Goal: Task Accomplishment & Management: Complete application form

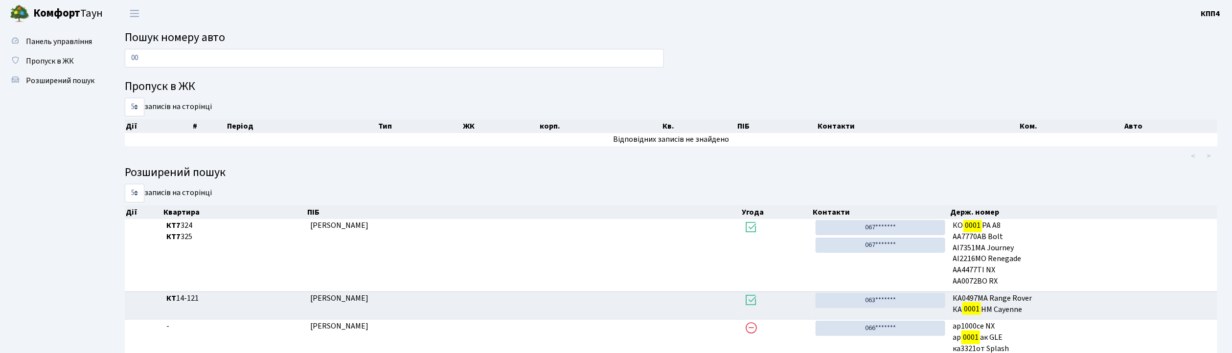
type input "0"
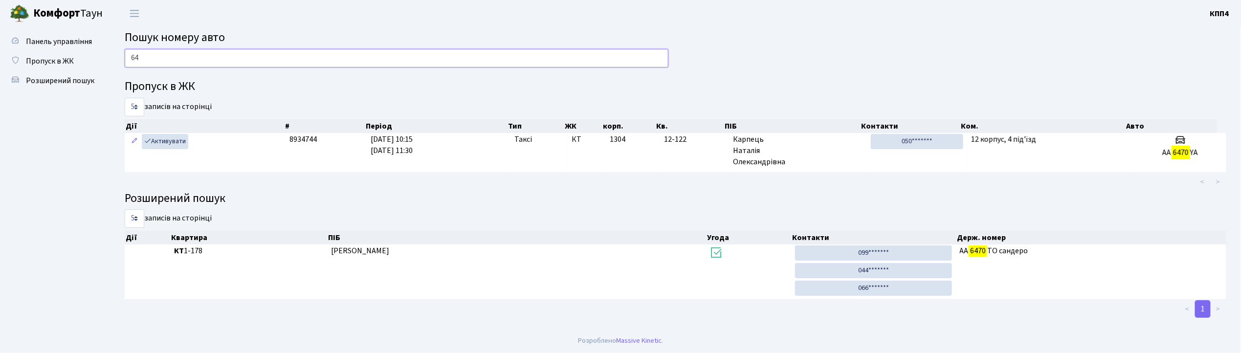
type input "6"
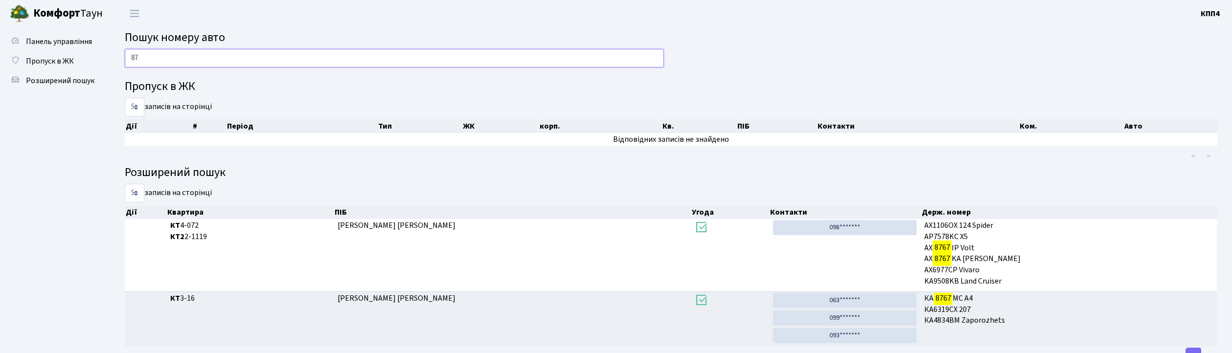
type input "8"
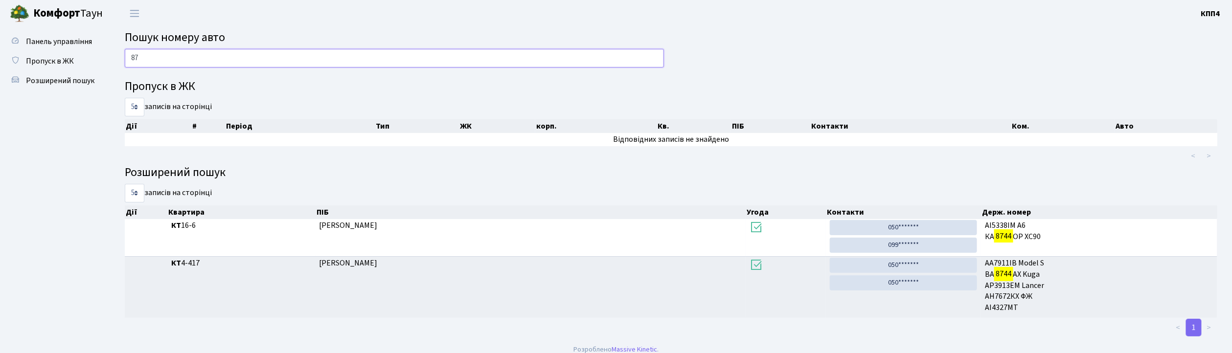
type input "8"
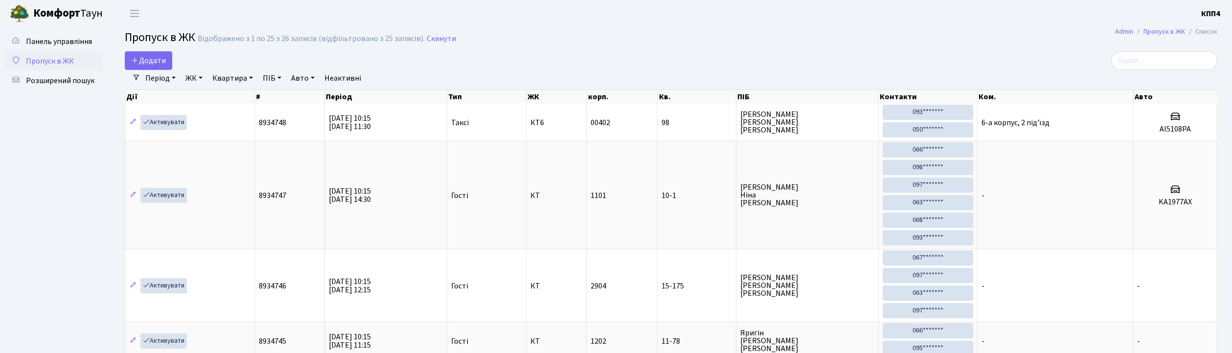
select select "25"
click at [161, 61] on span "Додати" at bounding box center [148, 60] width 35 height 11
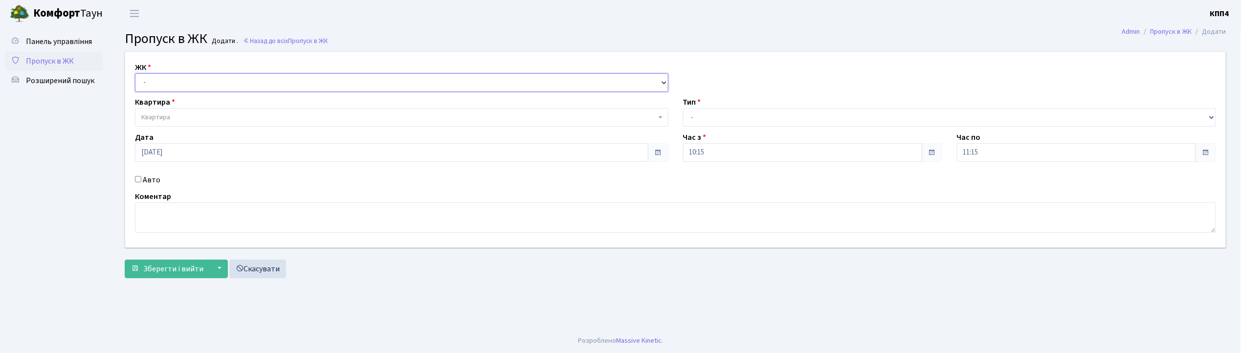
click at [150, 82] on select "- КТ, вул. Регенераторна, 4 КТ2, просп. Соборності, 17 КТ3, вул. Березнева, 16 …" at bounding box center [402, 82] width 534 height 19
select select "271"
click at [135, 73] on select "- КТ, вул. Регенераторна, 4 КТ2, просп. Соборності, 17 КТ3, вул. Березнева, 16 …" at bounding box center [402, 82] width 534 height 19
select select
click at [141, 116] on span "Квартира" at bounding box center [402, 117] width 534 height 19
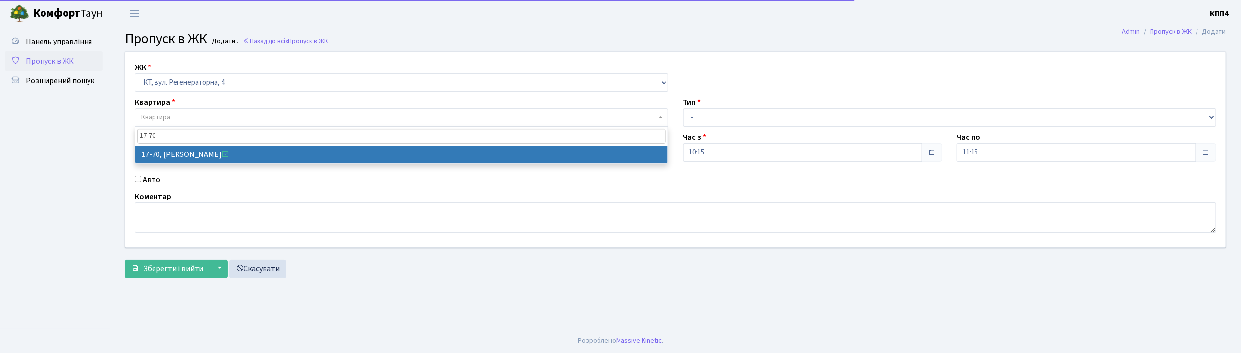
type input "17-70"
select select "9024"
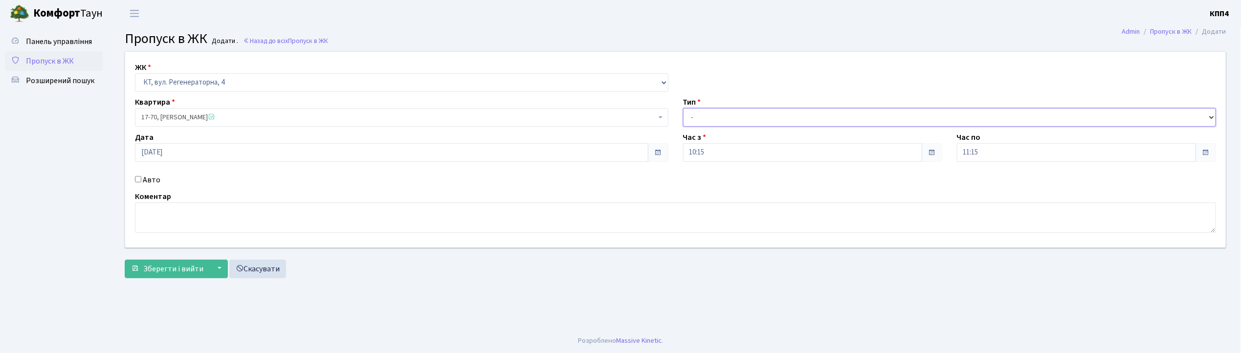
click at [709, 117] on select "- Доставка Таксі Гості Сервіс" at bounding box center [950, 117] width 534 height 19
select select "1"
click at [683, 108] on select "- Доставка Таксі Гості Сервіс" at bounding box center [950, 117] width 534 height 19
click at [143, 274] on button "Зберегти і вийти" at bounding box center [167, 269] width 85 height 19
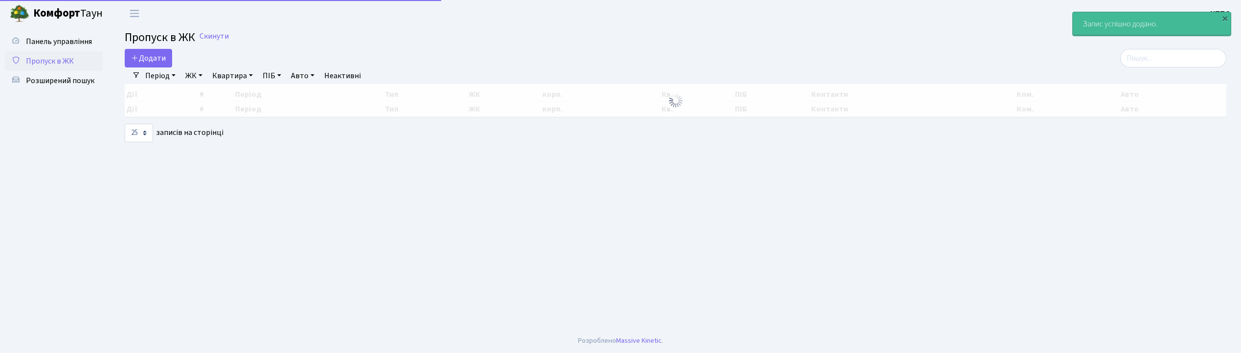
select select "25"
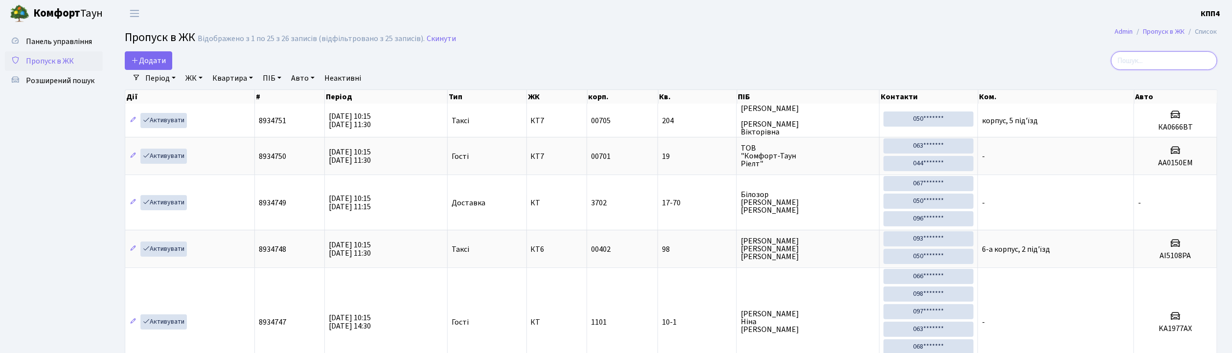
click at [1159, 60] on input "search" at bounding box center [1164, 60] width 106 height 19
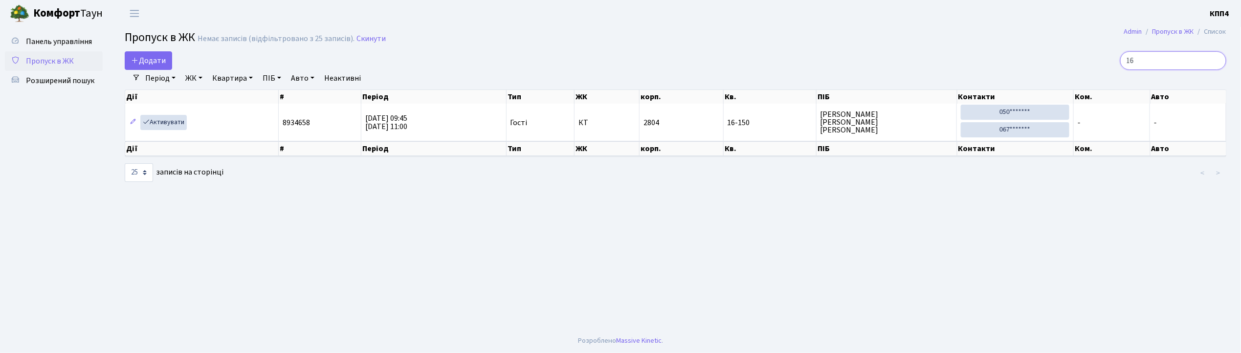
type input "1"
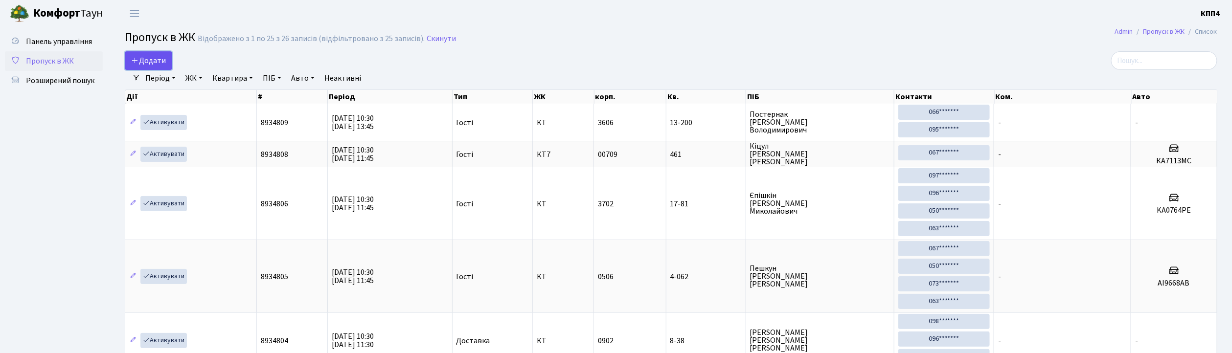
click at [162, 62] on span "Додати" at bounding box center [148, 60] width 35 height 11
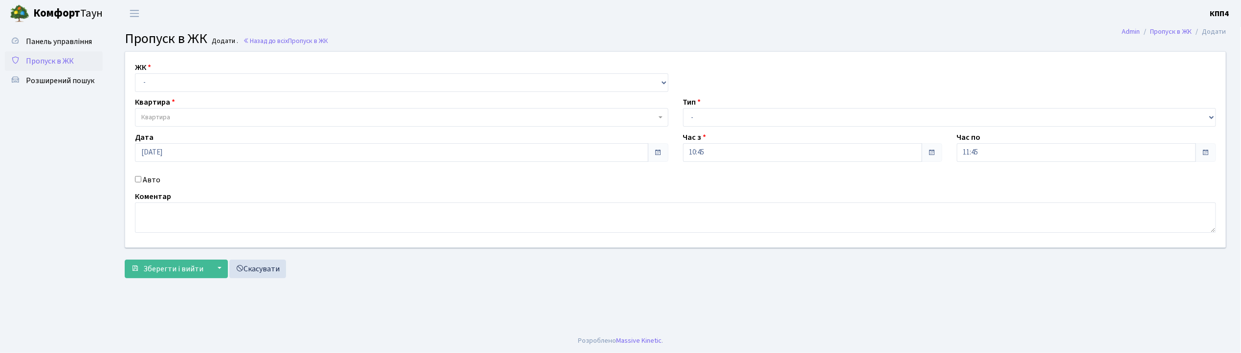
click at [139, 181] on input "Авто" at bounding box center [138, 179] width 6 height 6
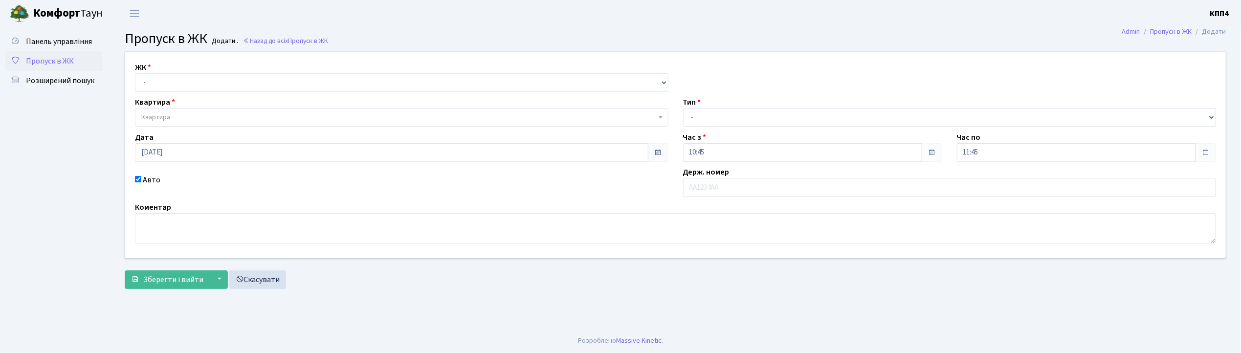
click at [139, 181] on input "Авто" at bounding box center [138, 179] width 6 height 6
checkbox input "false"
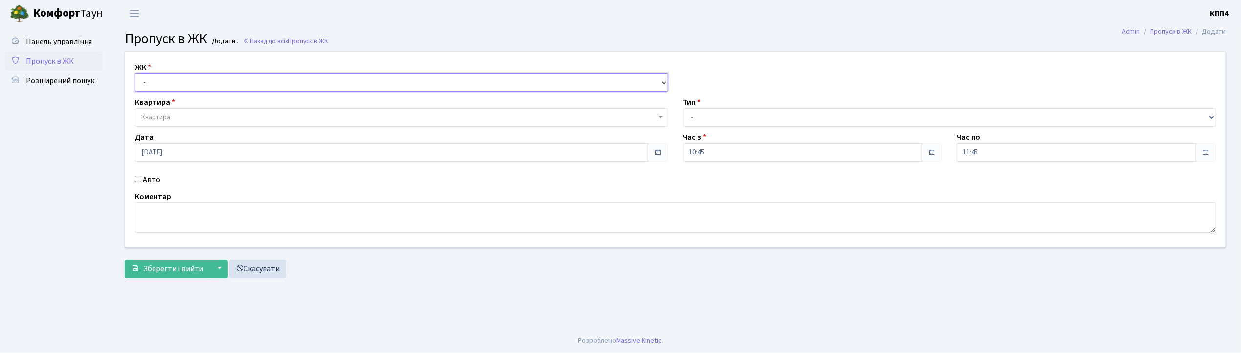
click at [176, 81] on select "- КТ, вул. Регенераторна, 4 КТ2, просп. Соборності, 17 КТ3, вул. Березнева, 16 …" at bounding box center [402, 82] width 534 height 19
select select "271"
click at [135, 73] on select "- КТ, вул. Регенераторна, 4 КТ2, просп. Соборності, 17 КТ3, вул. Березнева, 16 …" at bounding box center [402, 82] width 534 height 19
select select
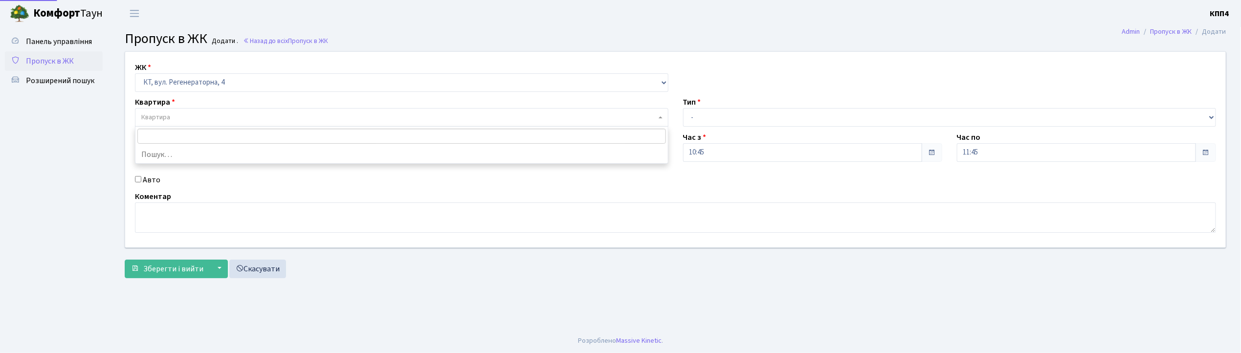
click at [183, 112] on span "Квартира" at bounding box center [402, 117] width 534 height 19
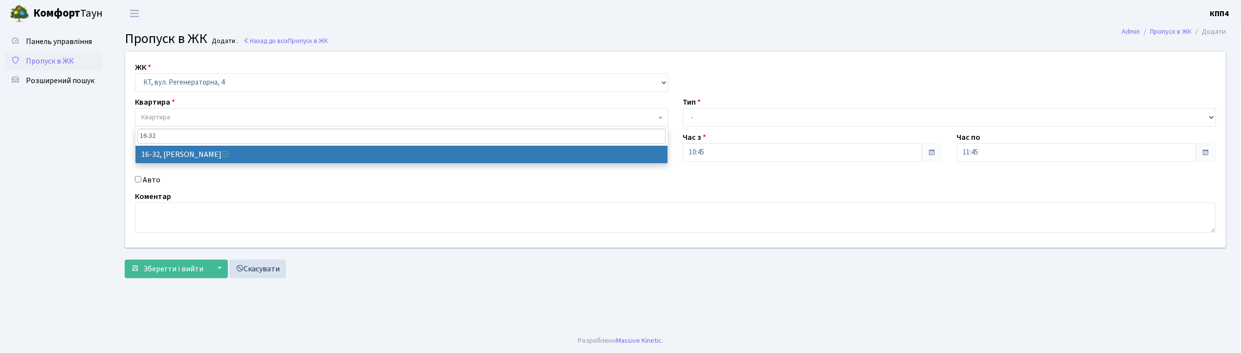
type input "16-32"
select select "8593"
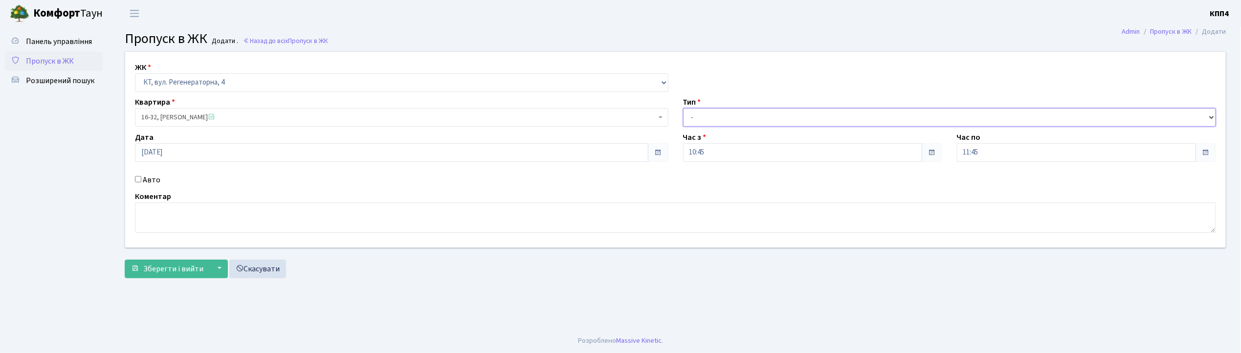
click at [701, 118] on select "- Доставка Таксі Гості Сервіс" at bounding box center [950, 117] width 534 height 19
select select "1"
click at [683, 108] on select "- Доставка Таксі Гості Сервіс" at bounding box center [950, 117] width 534 height 19
click at [150, 271] on span "Зберегти і вийти" at bounding box center [173, 269] width 60 height 11
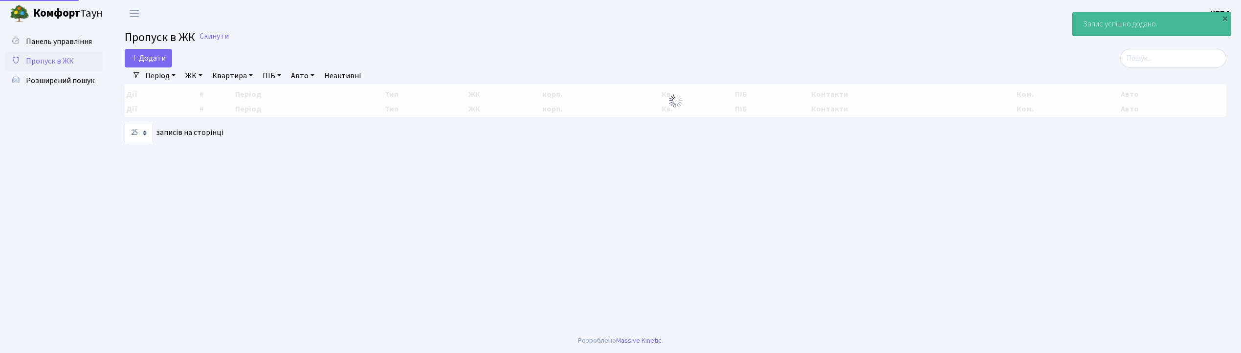
select select "25"
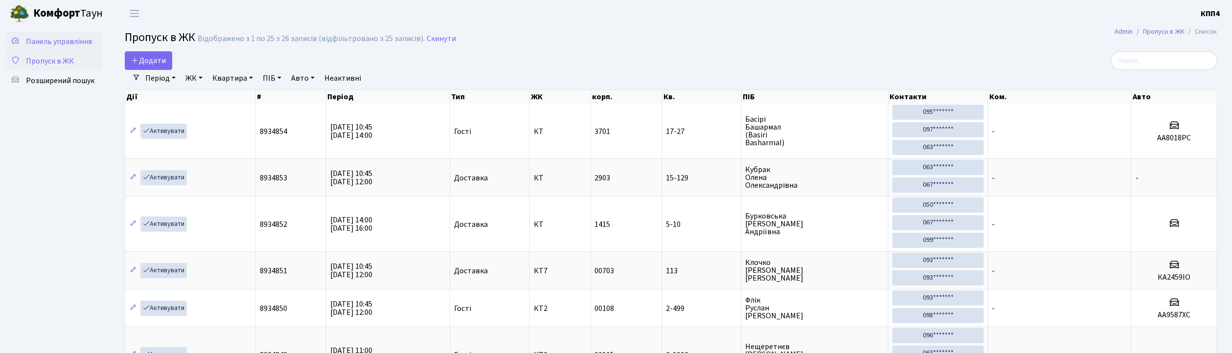
click at [78, 40] on span "Панель управління" at bounding box center [59, 41] width 66 height 11
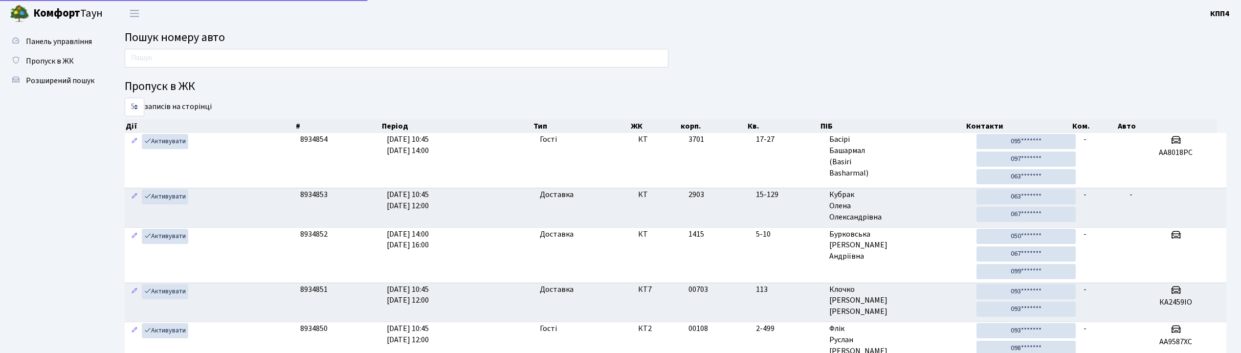
click at [157, 64] on input "text" at bounding box center [397, 58] width 544 height 19
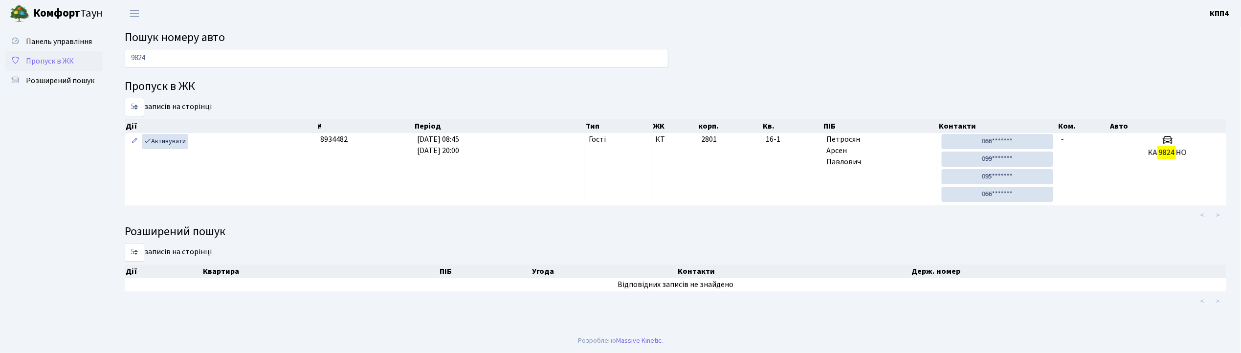
type input "9824"
click at [63, 57] on span "Пропуск в ЖК" at bounding box center [50, 61] width 48 height 11
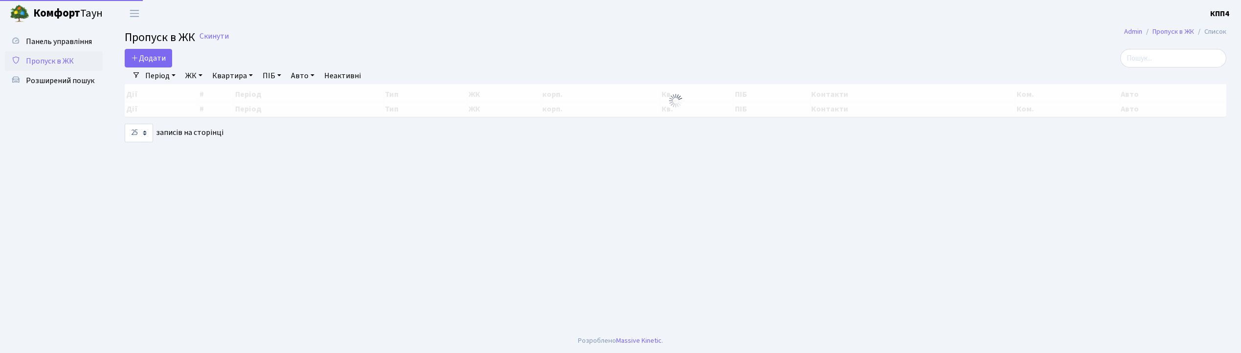
select select "25"
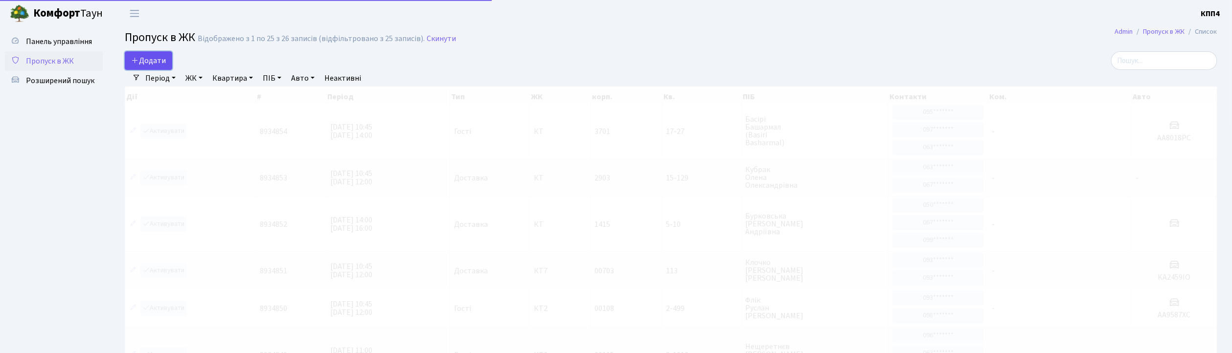
click at [158, 60] on span "Додати" at bounding box center [148, 60] width 35 height 11
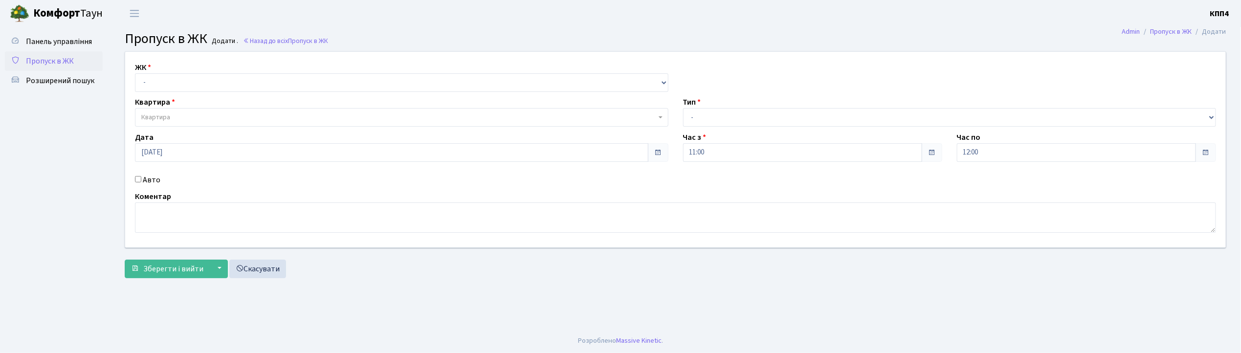
click at [137, 179] on input "Авто" at bounding box center [138, 179] width 6 height 6
checkbox input "true"
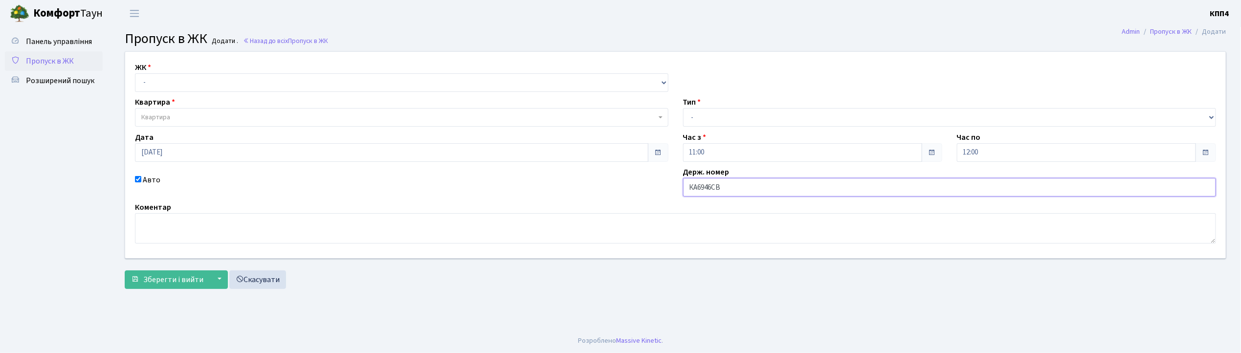
type input "КА6946СВ"
click at [169, 84] on select "- КТ, вул. Регенераторна, 4 КТ2, просп. Соборності, 17 КТ3, вул. Березнева, 16 …" at bounding box center [402, 82] width 534 height 19
select select "271"
click at [135, 73] on select "- КТ, вул. Регенераторна, 4 КТ2, просп. Соборності, 17 КТ3, вул. Березнева, 16 …" at bounding box center [402, 82] width 534 height 19
select select
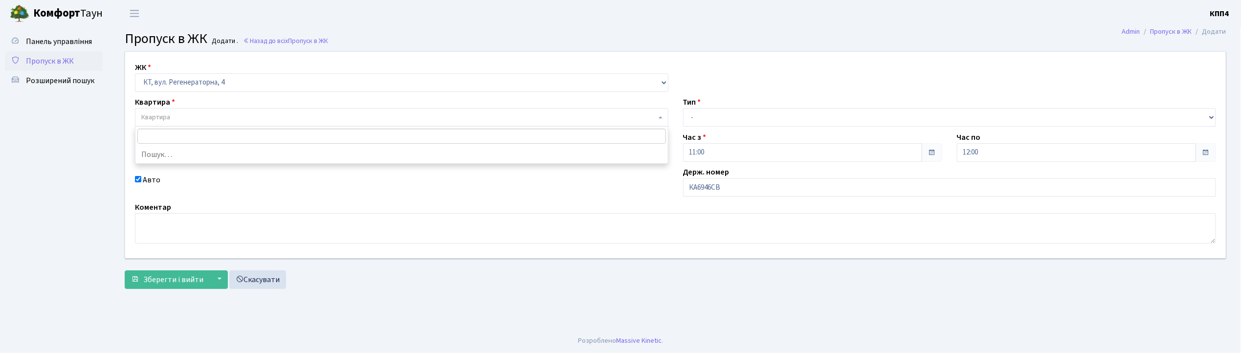
click at [181, 121] on span "Квартира" at bounding box center [398, 117] width 515 height 10
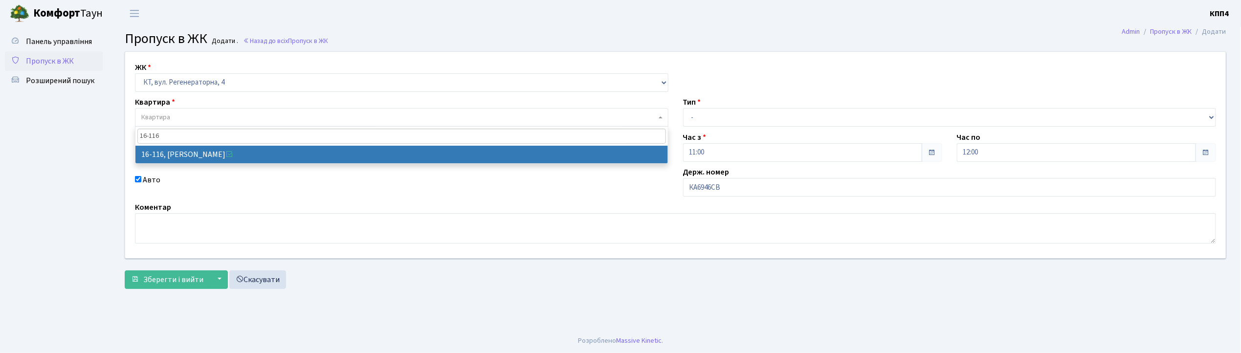
type input "16-116"
select select "8677"
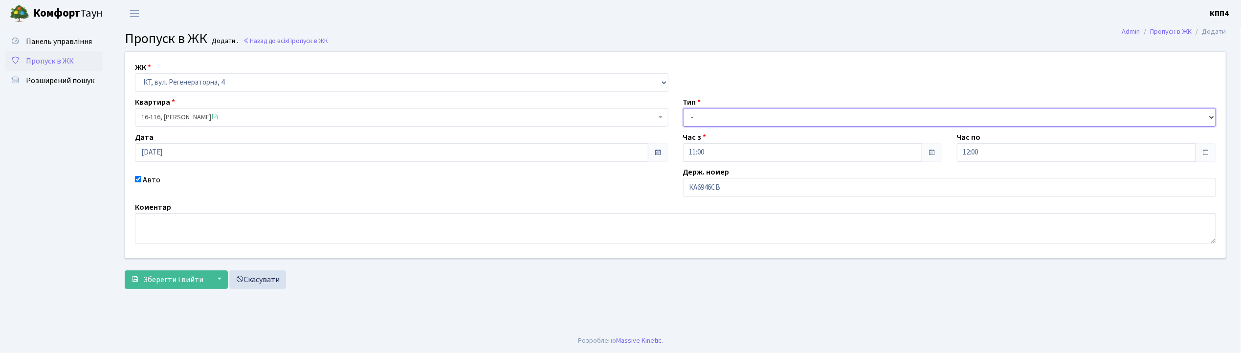
click at [734, 121] on select "- Доставка Таксі Гості Сервіс" at bounding box center [950, 117] width 534 height 19
select select "2"
click at [683, 108] on select "- Доставка Таксі Гості Сервіс" at bounding box center [950, 117] width 534 height 19
click at [209, 284] on button "▼" at bounding box center [218, 279] width 19 height 19
click at [171, 276] on span "Зберегти і вийти" at bounding box center [173, 279] width 60 height 11
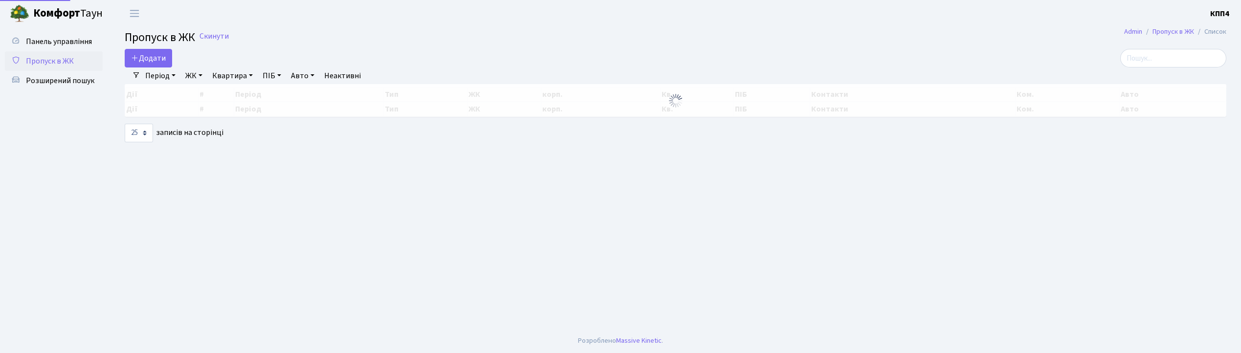
select select "25"
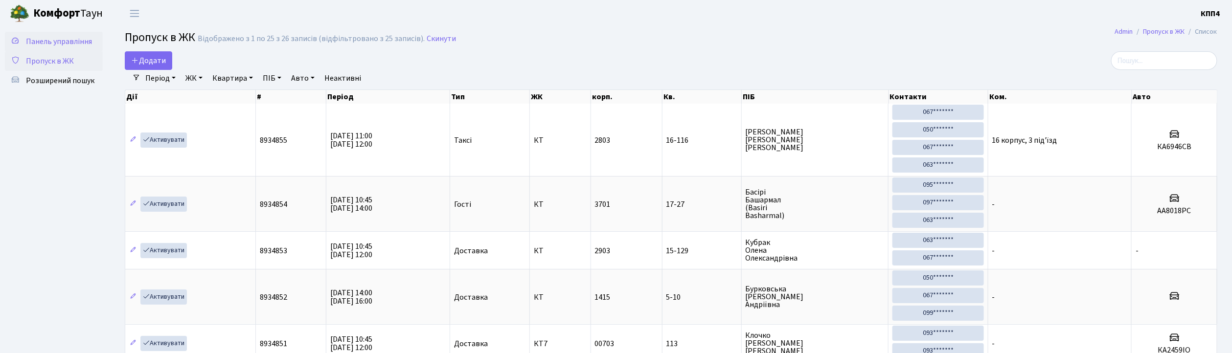
click at [77, 42] on span "Панель управління" at bounding box center [59, 41] width 66 height 11
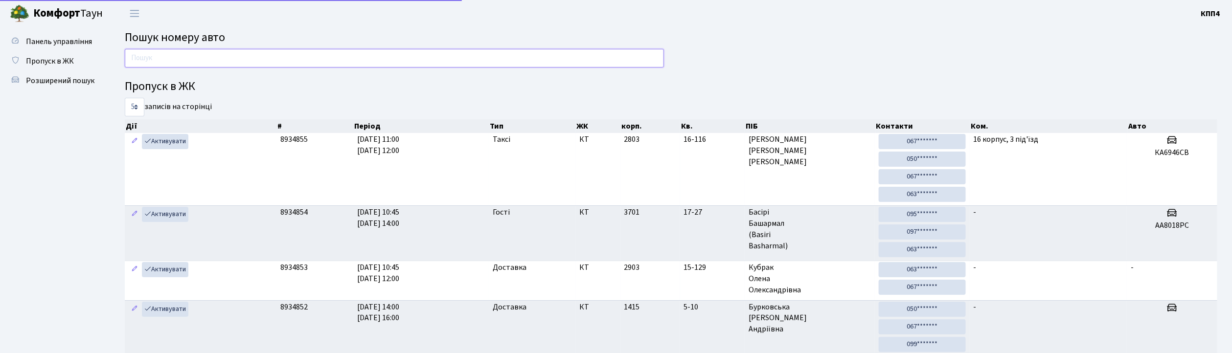
click at [233, 58] on input "text" at bounding box center [394, 58] width 539 height 19
click at [57, 65] on span "Пропуск в ЖК" at bounding box center [50, 61] width 48 height 11
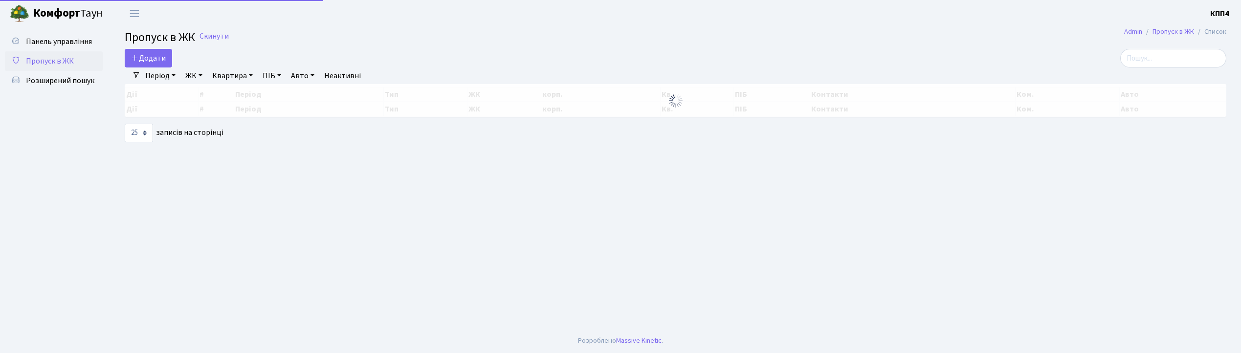
select select "25"
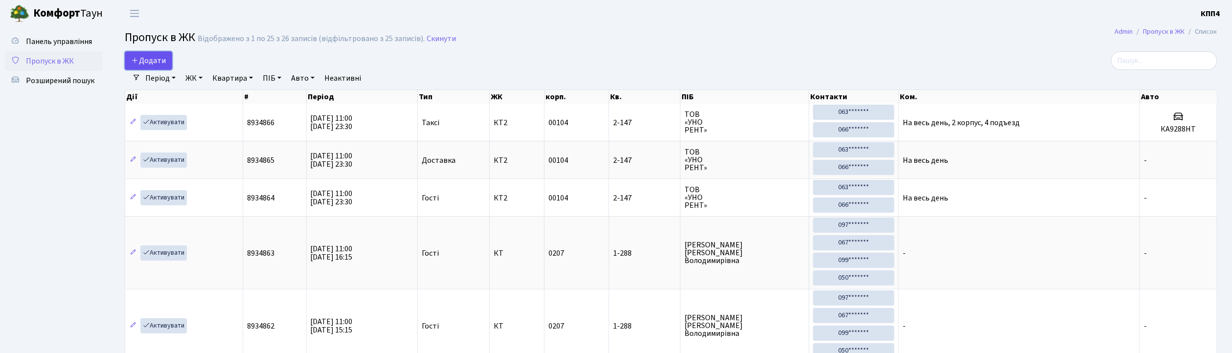
click at [145, 62] on span "Додати" at bounding box center [148, 60] width 35 height 11
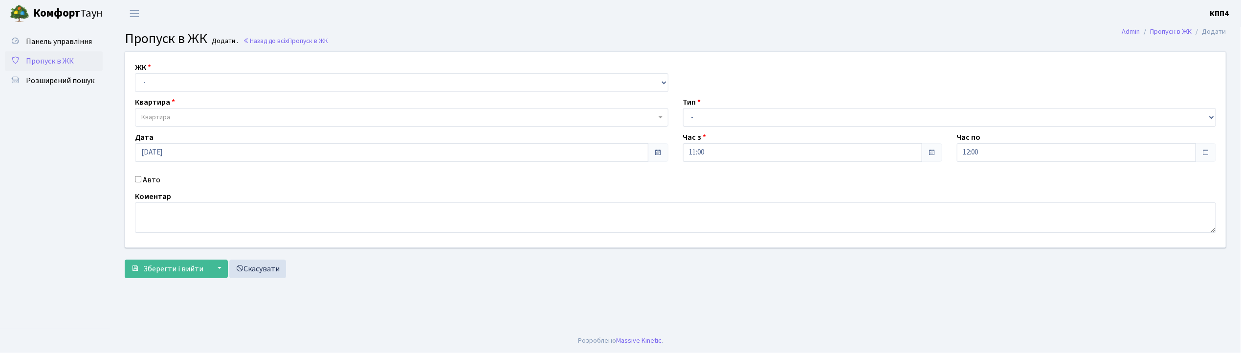
click at [141, 183] on div "Авто" at bounding box center [402, 180] width 548 height 12
click at [139, 179] on input "Авто" at bounding box center [138, 179] width 6 height 6
checkbox input "true"
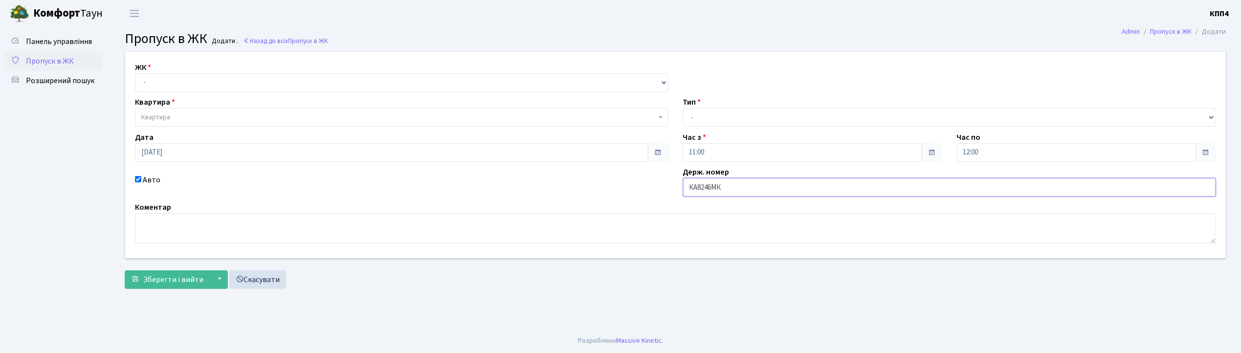
type input "КА8246МК"
click at [164, 81] on select "- КТ, вул. Регенераторна, 4 КТ2, просп. Соборності, 17 КТ3, вул. Березнева, 16 …" at bounding box center [402, 82] width 534 height 19
select select "271"
click at [135, 73] on select "- КТ, вул. Регенераторна, 4 КТ2, просп. Соборності, 17 КТ3, вул. Березнева, 16 …" at bounding box center [402, 82] width 534 height 19
select select
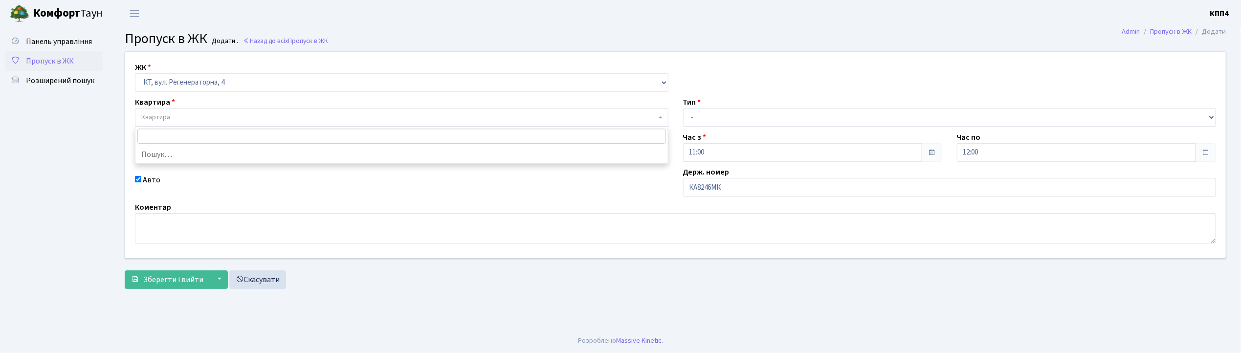
click at [163, 114] on span "Квартира" at bounding box center [155, 117] width 29 height 10
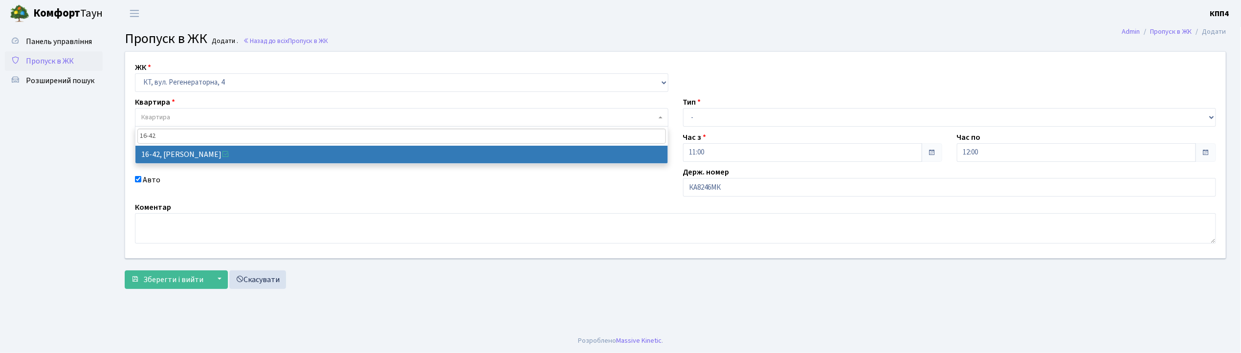
type input "16-42"
select select "8603"
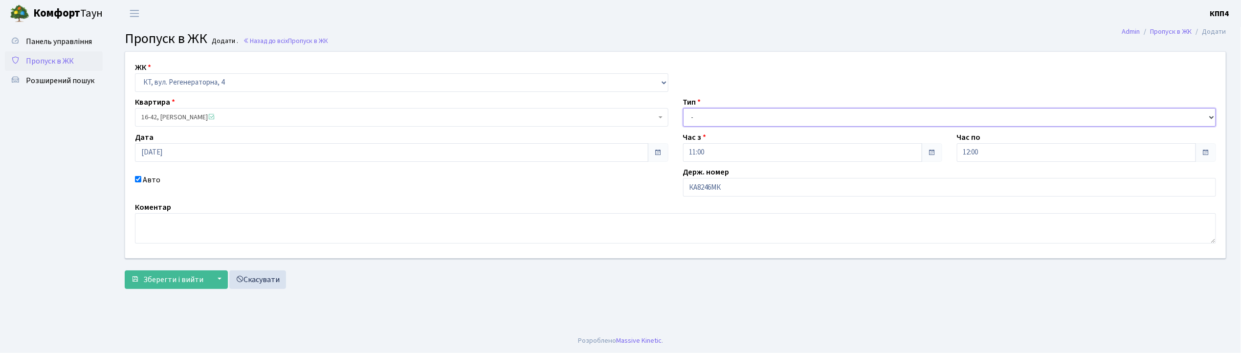
click at [731, 114] on select "- Доставка Таксі Гості Сервіс" at bounding box center [950, 117] width 534 height 19
select select "2"
click at [683, 108] on select "- Доставка Таксі Гості Сервіс" at bounding box center [950, 117] width 534 height 19
click at [166, 279] on span "Зберегти і вийти" at bounding box center [173, 279] width 60 height 11
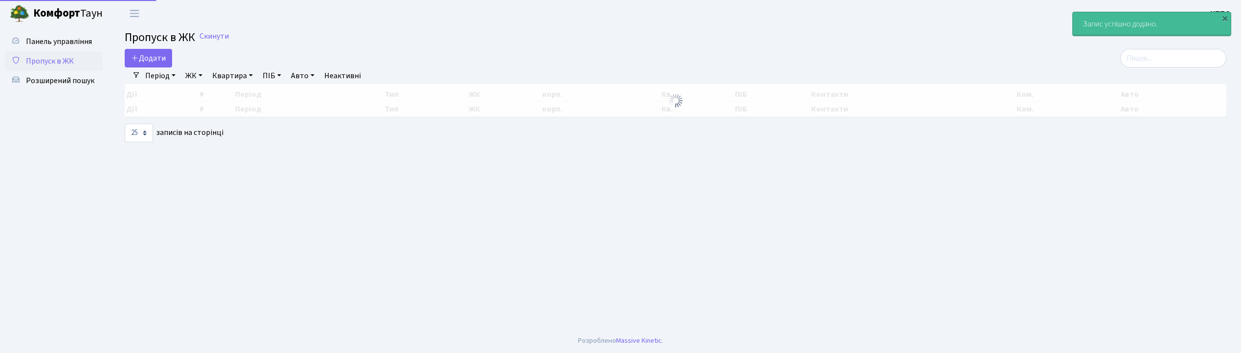
select select "25"
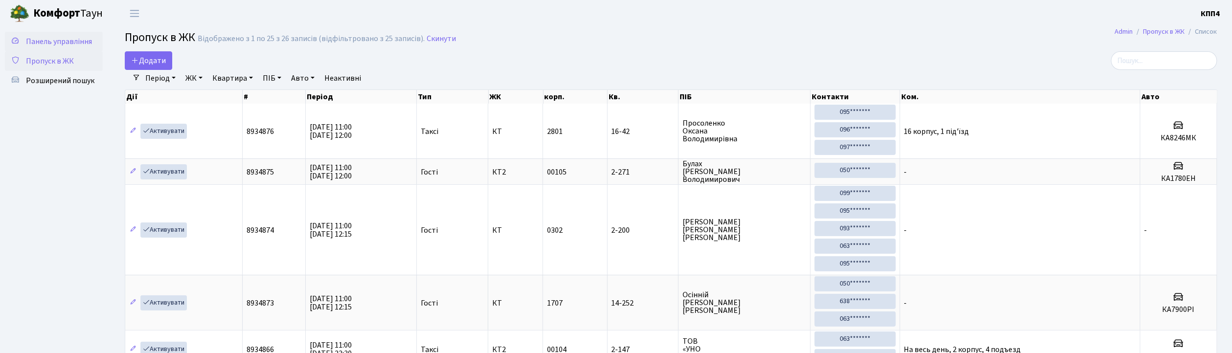
click at [53, 44] on span "Панель управління" at bounding box center [59, 41] width 66 height 11
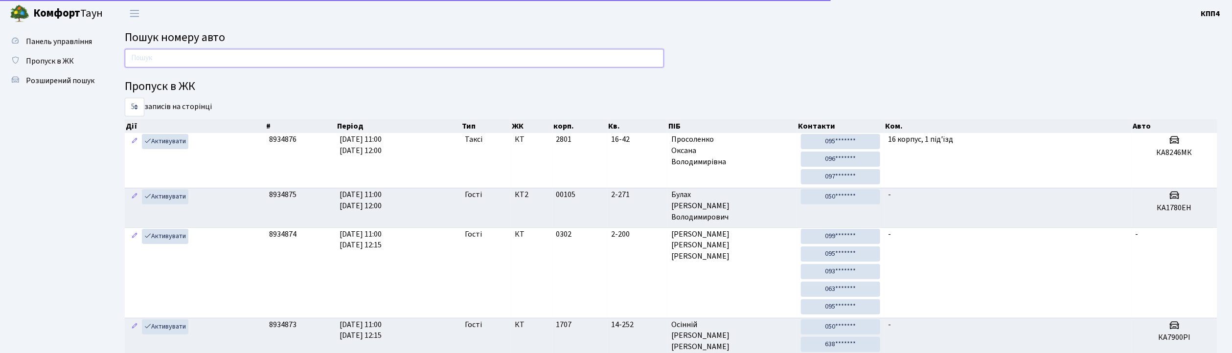
click at [171, 59] on input "text" at bounding box center [394, 58] width 539 height 19
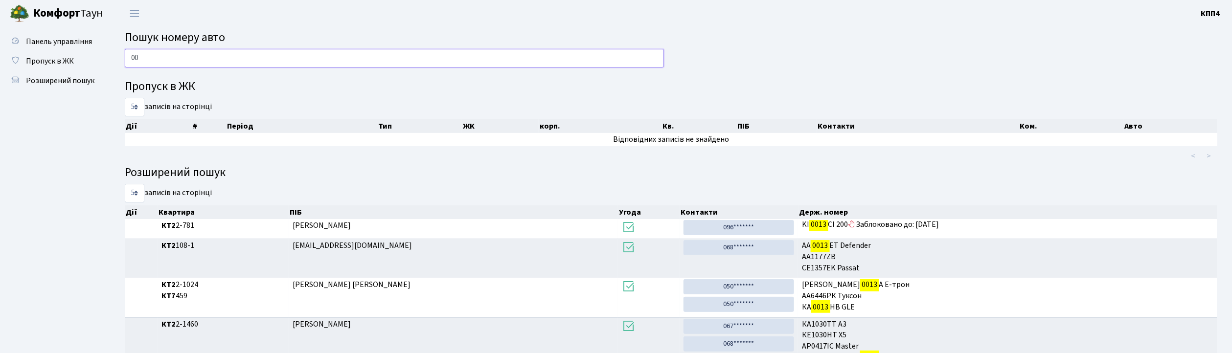
type input "0"
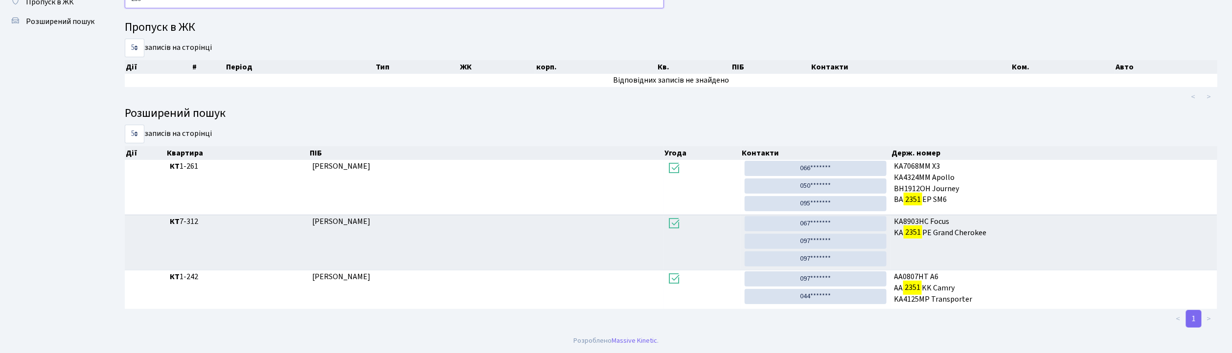
scroll to position [53, 0]
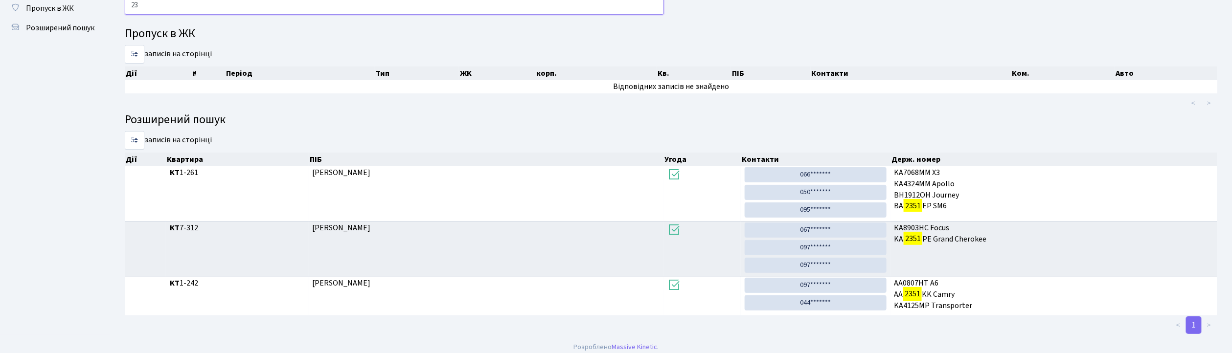
type input "2"
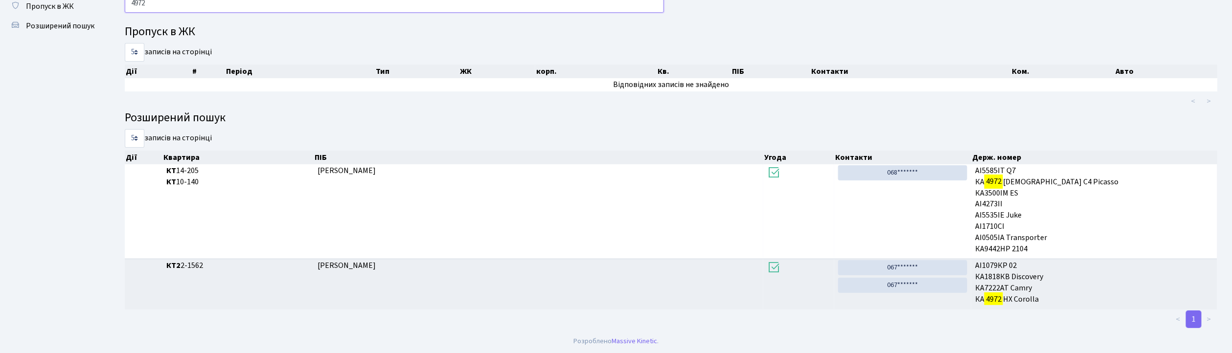
scroll to position [0, 0]
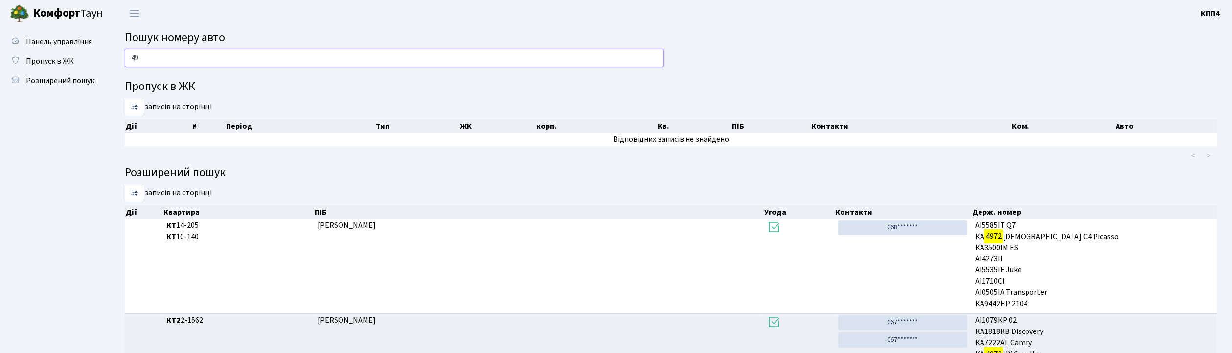
type input "4"
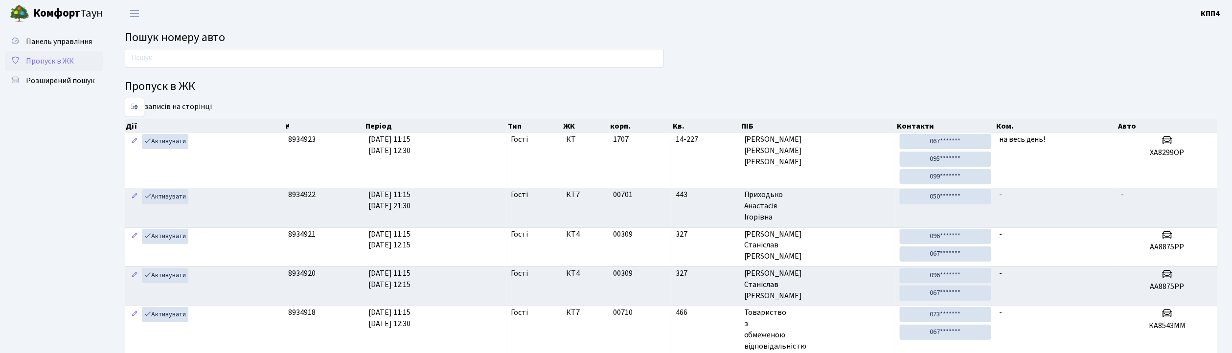
click at [73, 58] on span "Пропуск в ЖК" at bounding box center [50, 61] width 48 height 11
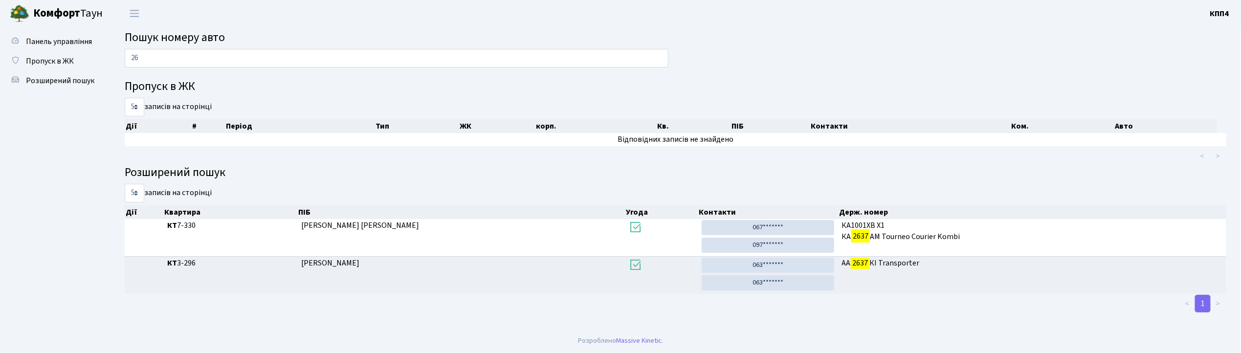
type input "2"
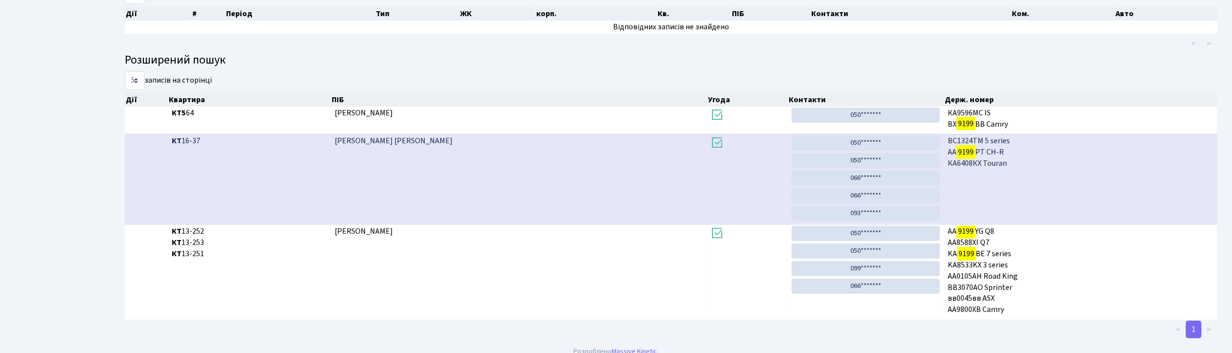
scroll to position [125, 0]
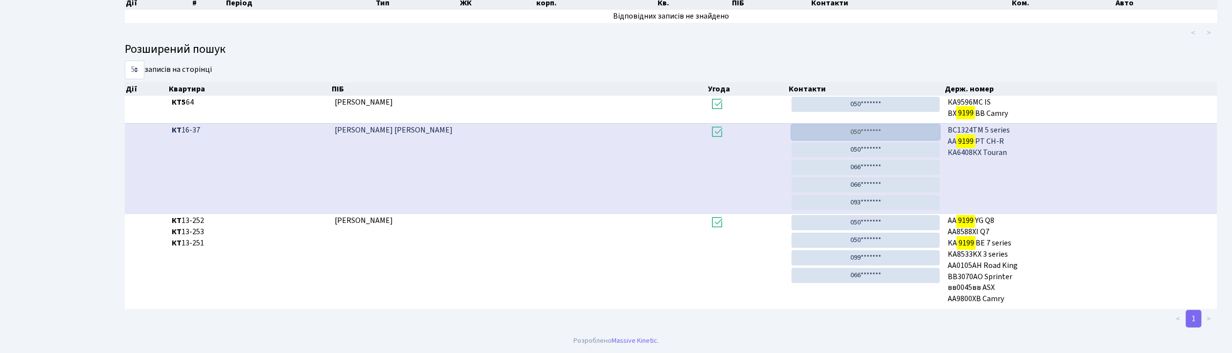
click at [869, 130] on link "050*******" at bounding box center [865, 132] width 148 height 15
click at [857, 152] on link "050*******" at bounding box center [865, 149] width 148 height 15
click at [870, 163] on link "066*******" at bounding box center [865, 167] width 148 height 15
click at [865, 180] on link "066*******" at bounding box center [865, 185] width 148 height 15
click at [842, 198] on link "093*******" at bounding box center [865, 202] width 148 height 15
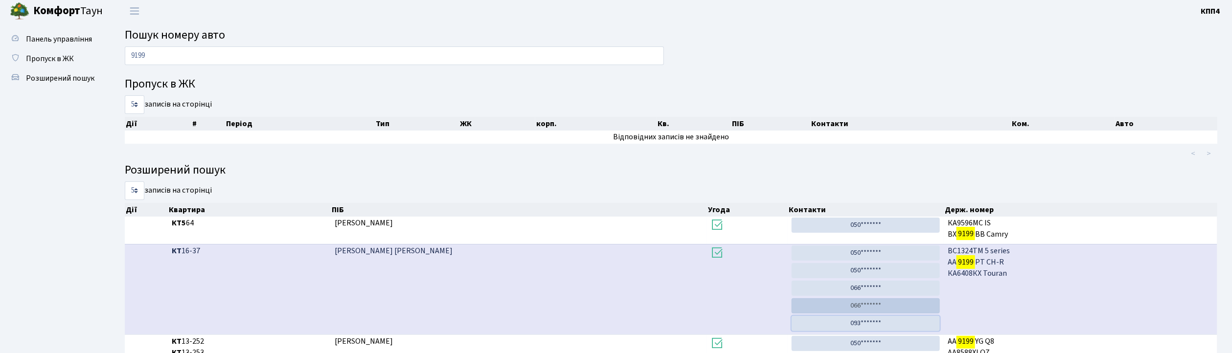
scroll to position [0, 0]
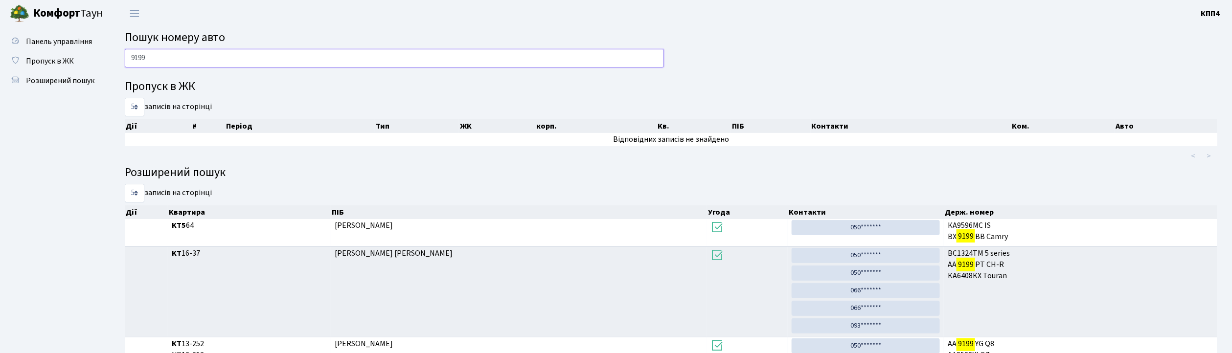
click at [171, 61] on input "9199" at bounding box center [394, 58] width 539 height 19
type input "9"
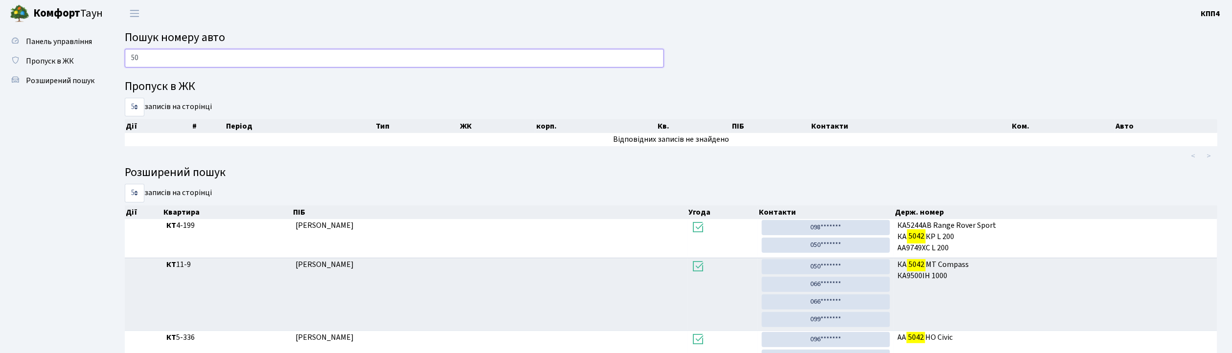
type input "5"
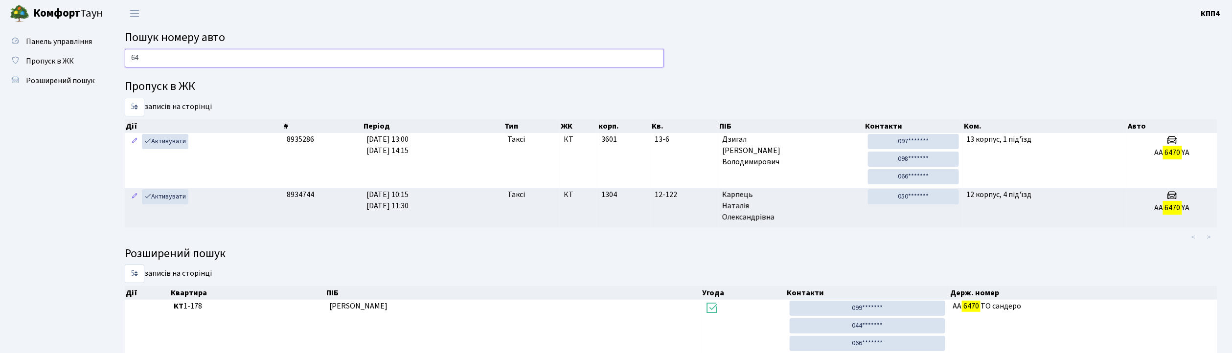
type input "6"
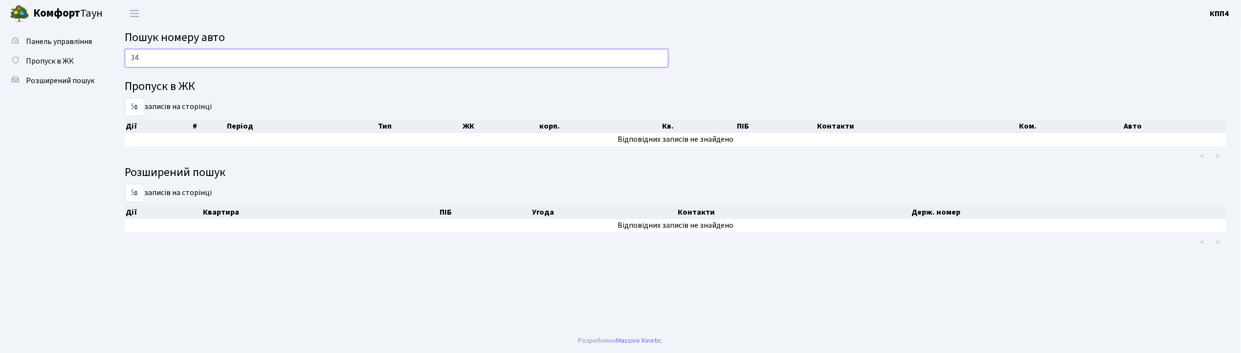
type input "3"
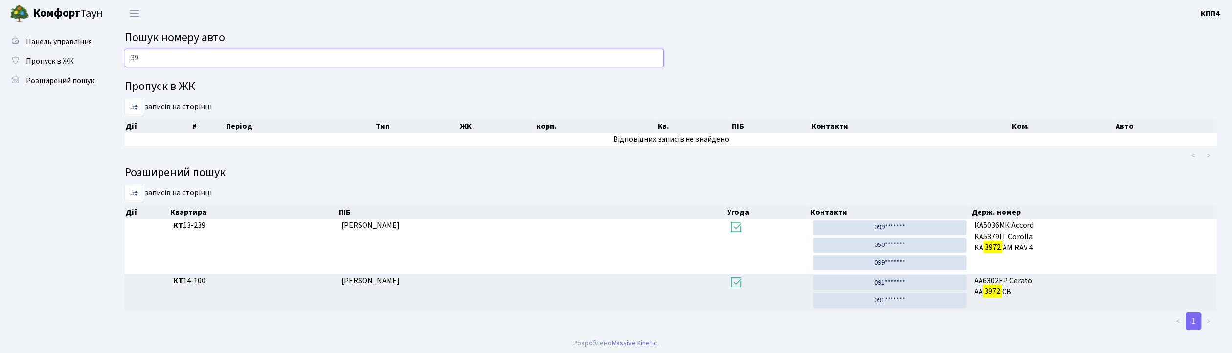
type input "3"
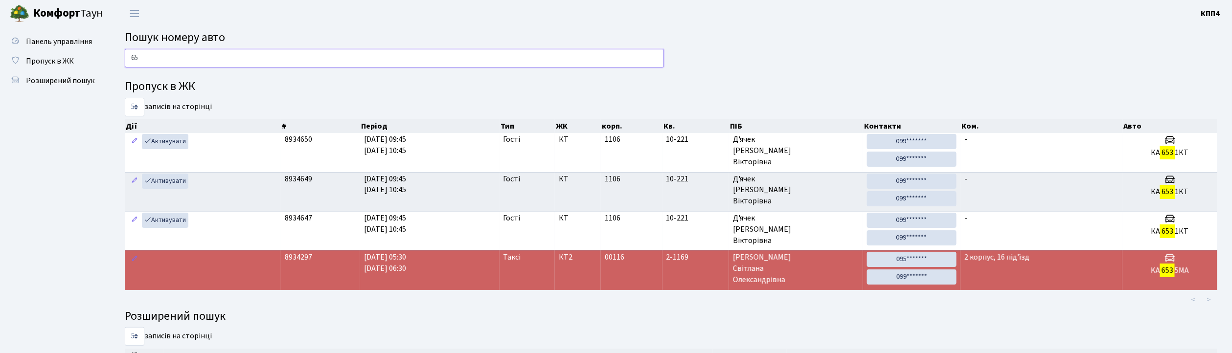
type input "6"
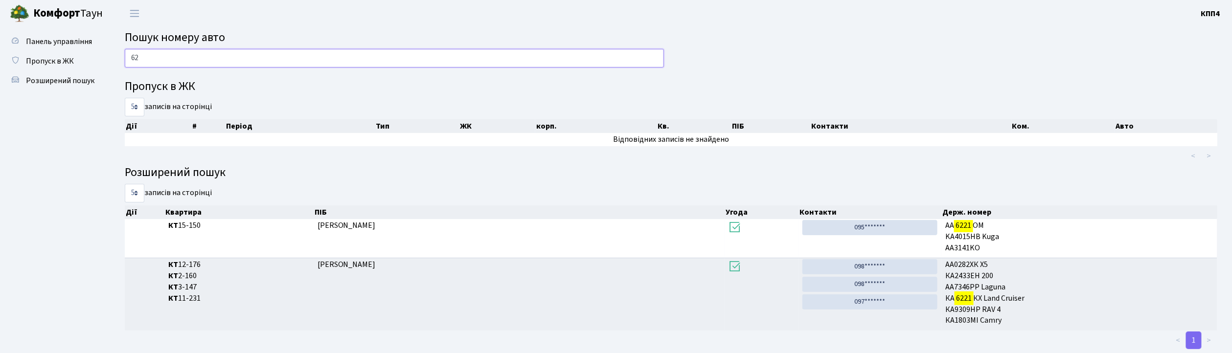
type input "6"
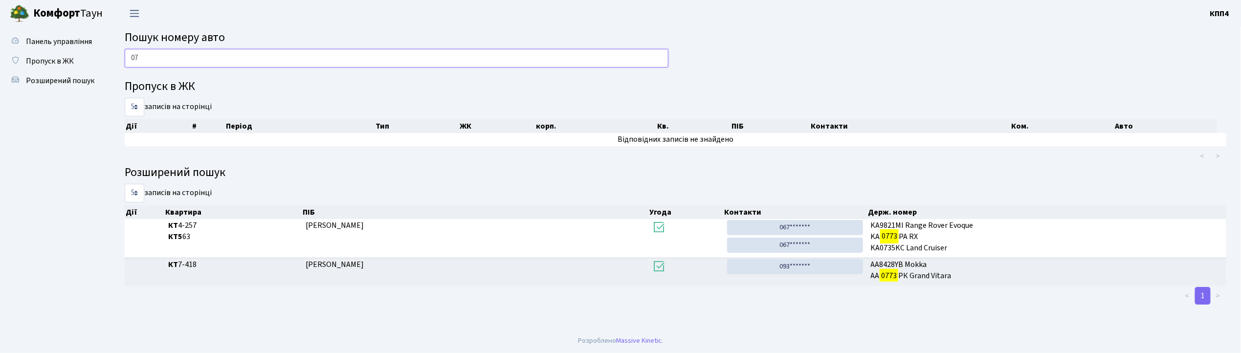
type input "0"
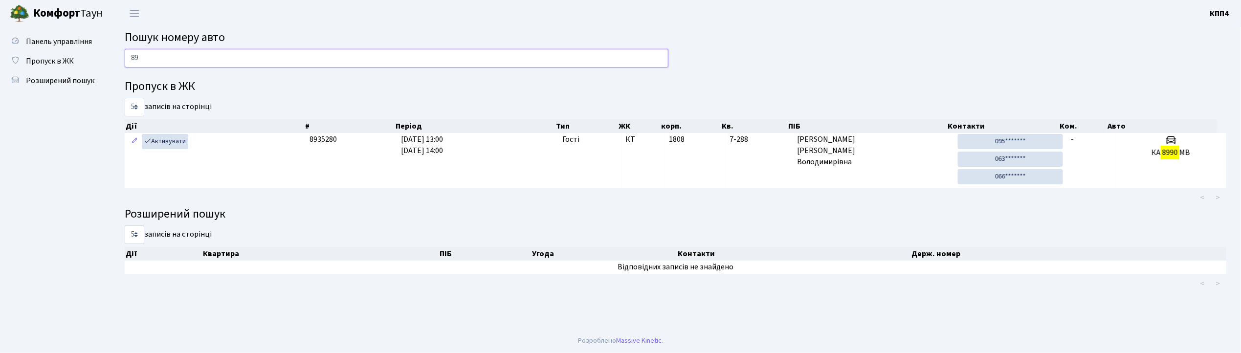
type input "8"
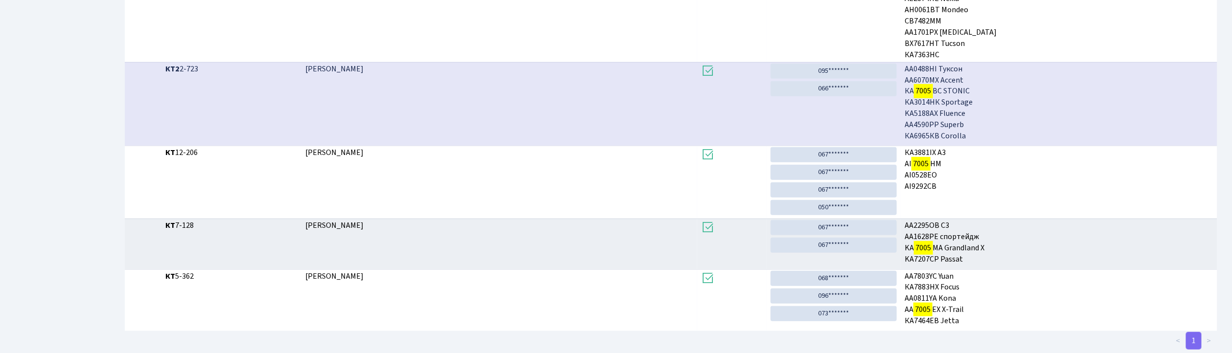
scroll to position [261, 0]
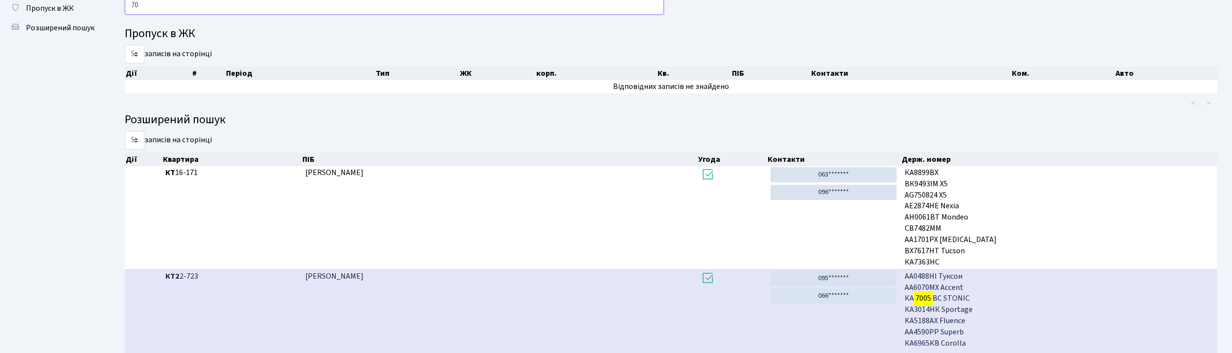
type input "7"
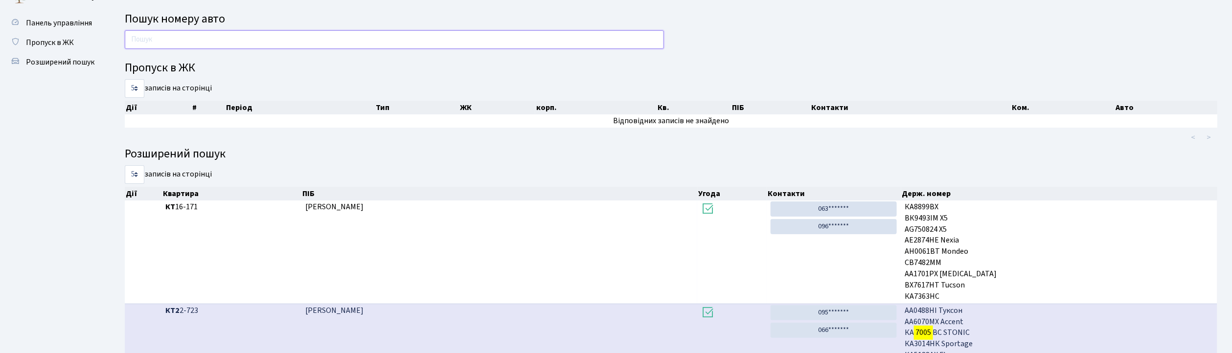
scroll to position [0, 0]
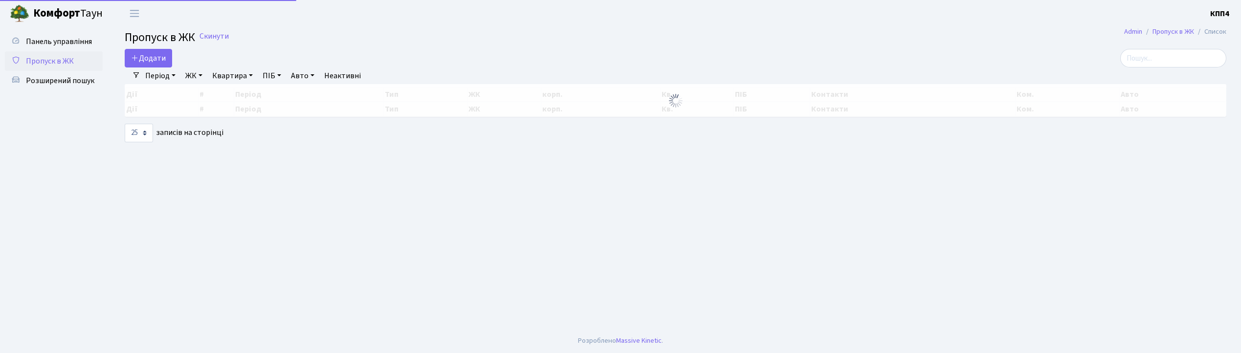
select select "25"
click at [149, 56] on span "Додати" at bounding box center [148, 58] width 35 height 11
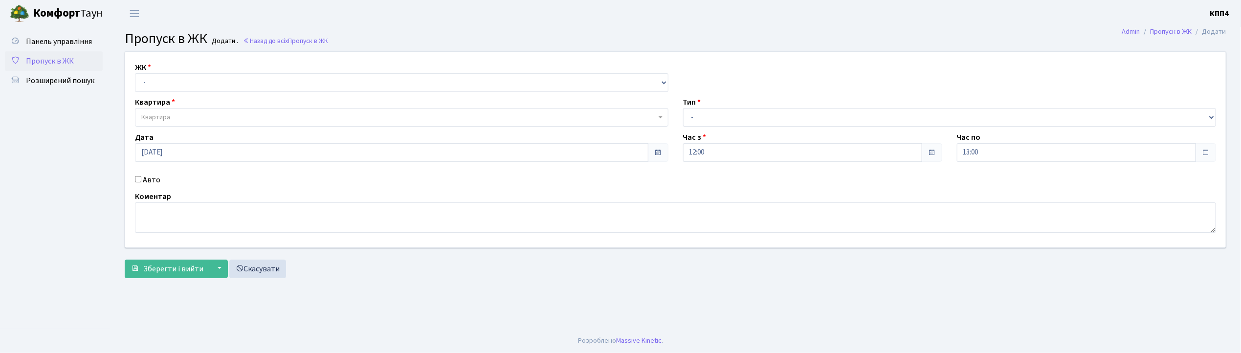
click at [139, 180] on input "Авто" at bounding box center [138, 179] width 6 height 6
checkbox input "true"
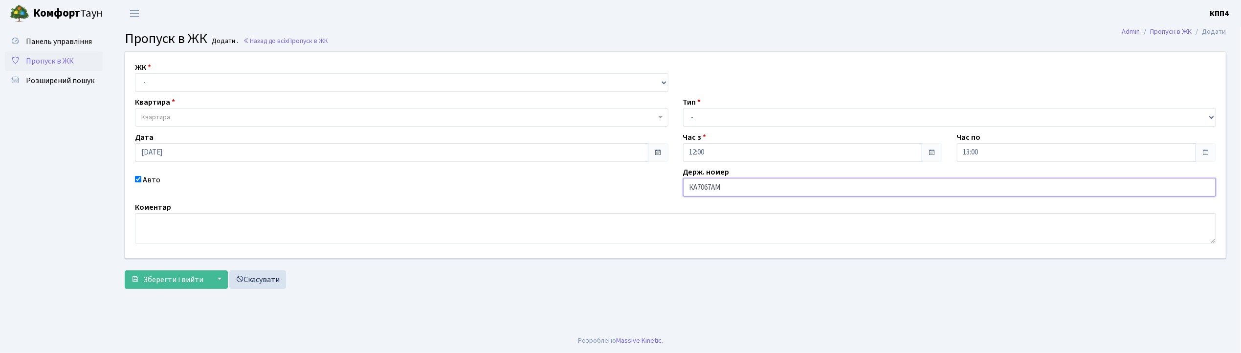
type input "КА7067АМ"
click at [159, 80] on select "- КТ, вул. Регенераторна, 4 КТ2, просп. [STREET_ADDRESS] [STREET_ADDRESS] [PERS…" at bounding box center [402, 82] width 534 height 19
select select "271"
click at [135, 73] on select "- КТ, вул. Регенераторна, 4 КТ2, просп. [STREET_ADDRESS] [STREET_ADDRESS] [PERS…" at bounding box center [402, 82] width 534 height 19
select select
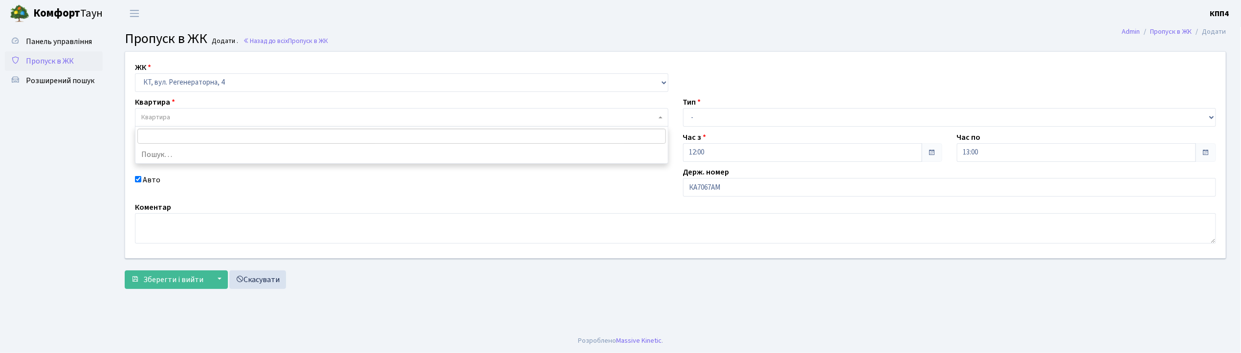
click at [154, 113] on span "Квартира" at bounding box center [155, 117] width 29 height 10
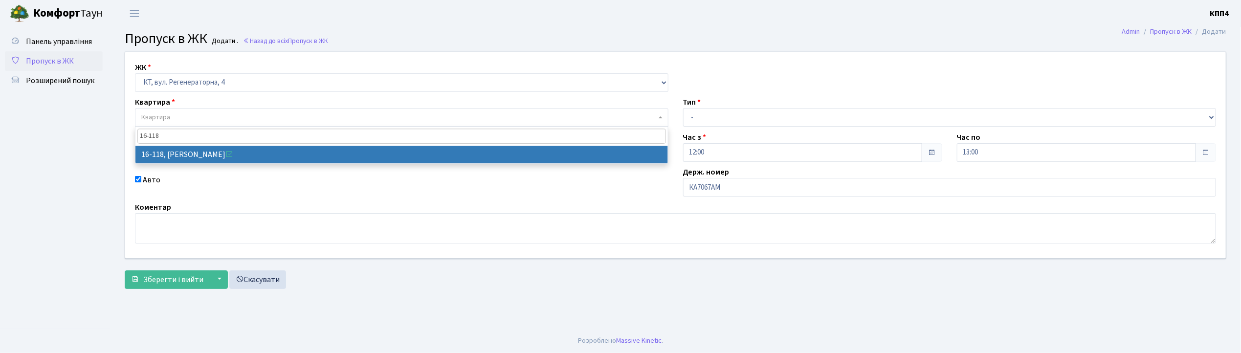
type input "16-118"
select select "8679"
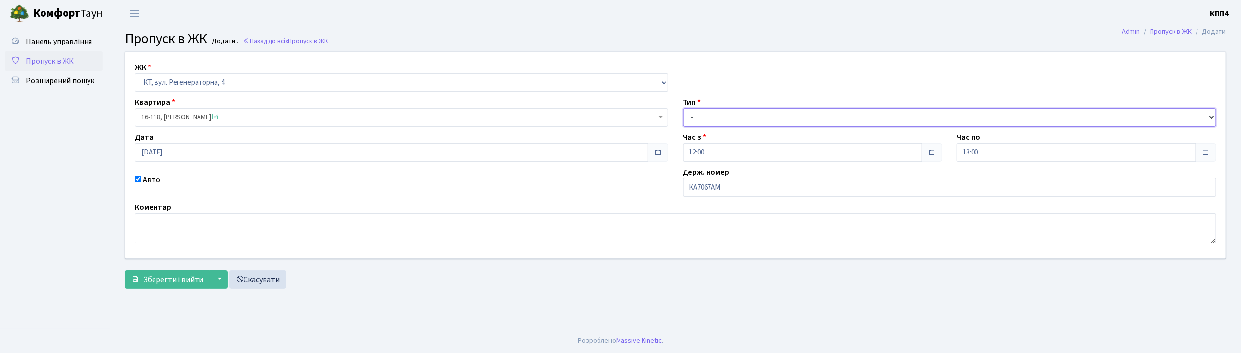
click at [707, 116] on select "- Доставка Таксі Гості Сервіс" at bounding box center [950, 117] width 534 height 19
select select "2"
click at [683, 108] on select "- Доставка Таксі Гості Сервіс" at bounding box center [950, 117] width 534 height 19
click at [171, 278] on span "Зберегти і вийти" at bounding box center [173, 279] width 60 height 11
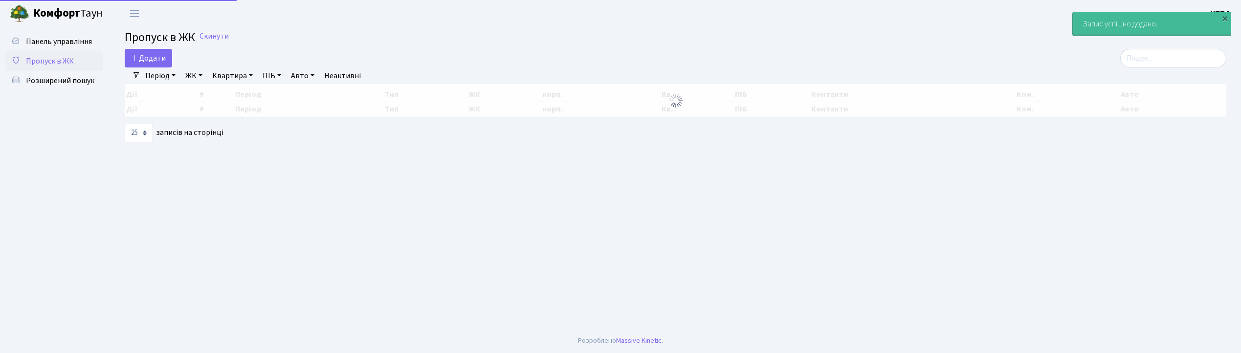
select select "25"
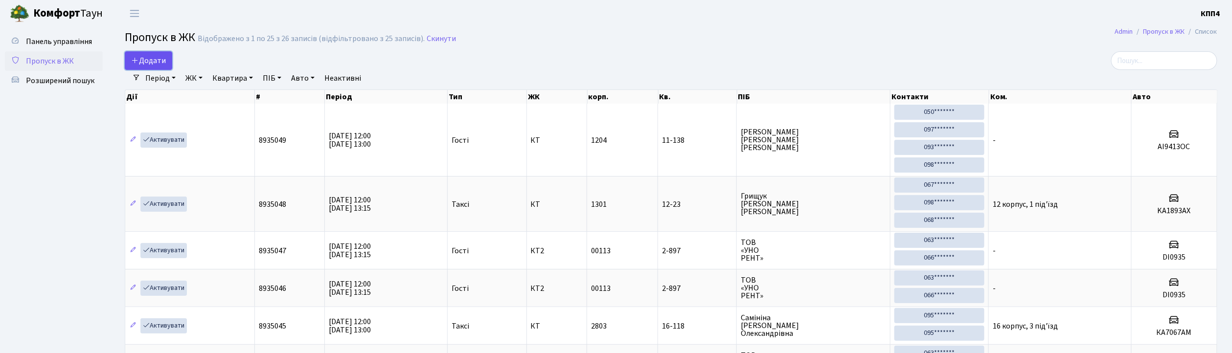
click at [141, 64] on span "Додати" at bounding box center [148, 60] width 35 height 11
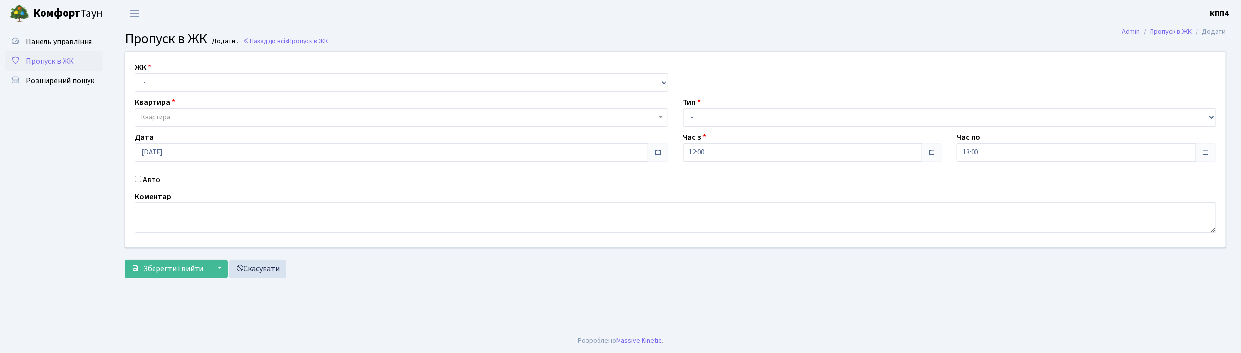
click at [137, 179] on input "Авто" at bounding box center [138, 179] width 6 height 6
checkbox input "true"
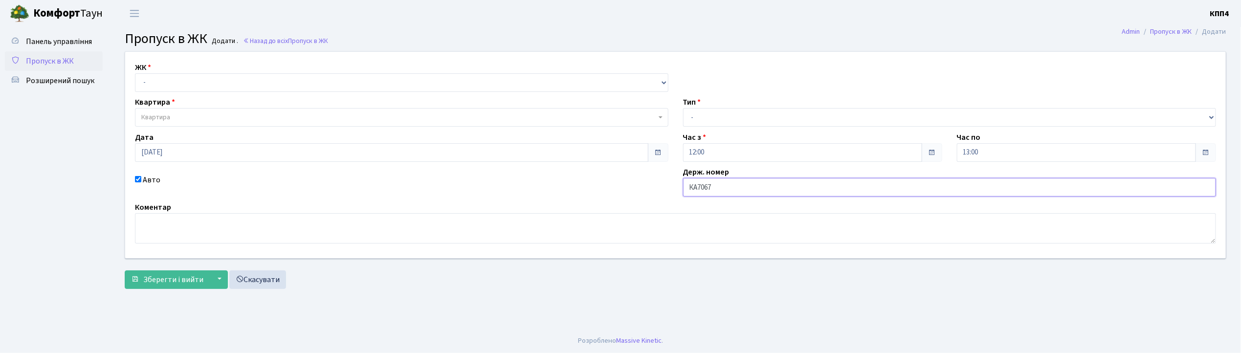
type input "КА7067АМ"
click at [164, 88] on select "- КТ, вул. Регенераторна, 4 КТ2, просп. Соборності, 17 КТ3, вул. Березнева, 16 …" at bounding box center [402, 82] width 534 height 19
select select "271"
click at [135, 73] on select "- КТ, вул. Регенераторна, 4 КТ2, просп. Соборності, 17 КТ3, вул. Березнева, 16 …" at bounding box center [402, 82] width 534 height 19
select select
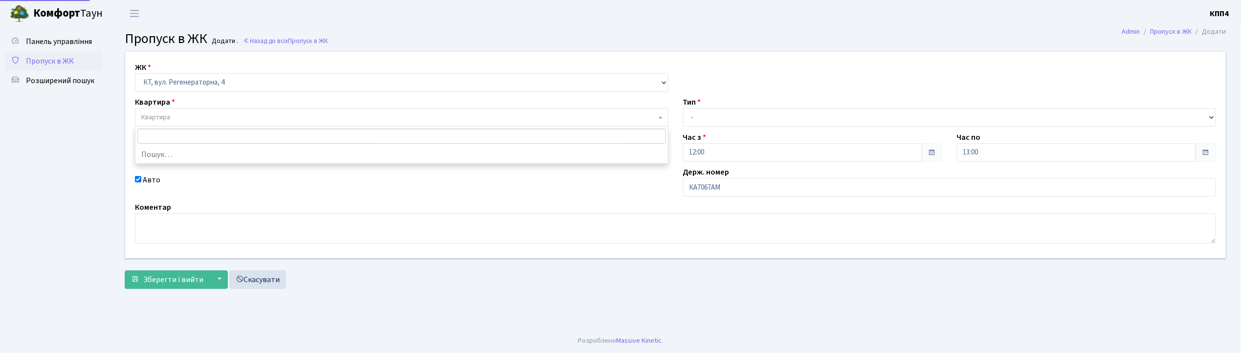
click at [161, 113] on span "Квартира" at bounding box center [155, 117] width 29 height 10
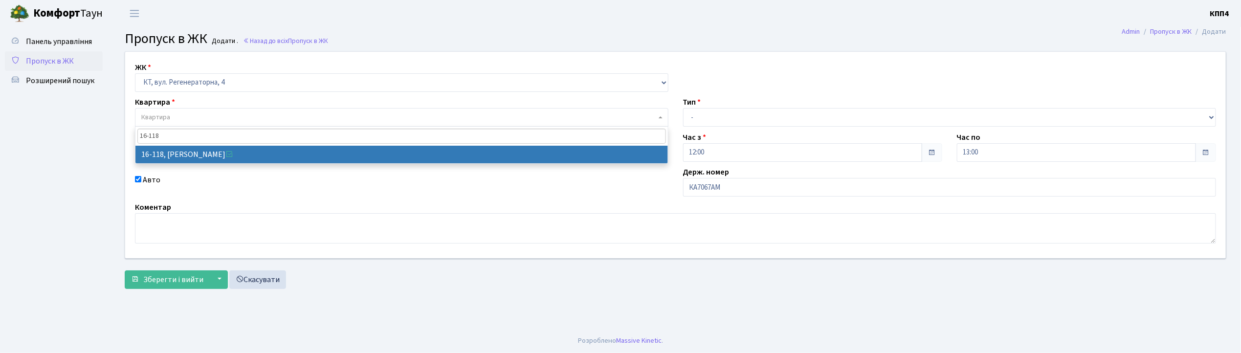
type input "16-118"
select select "8679"
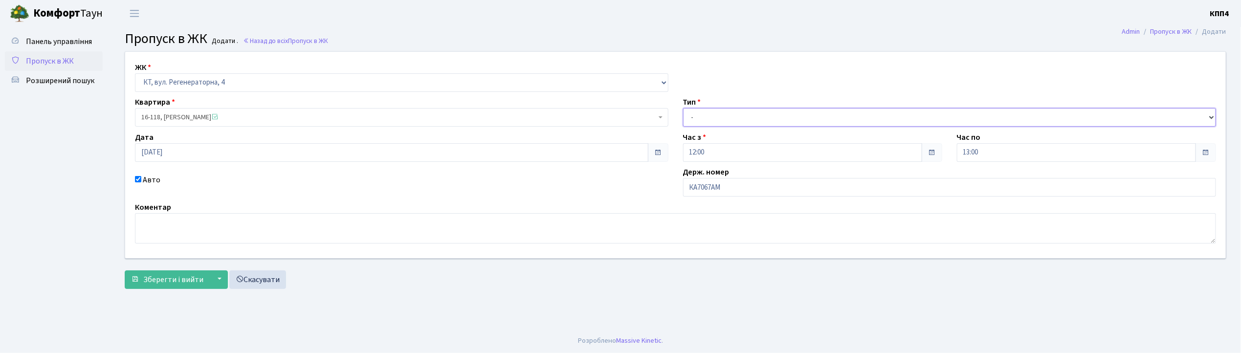
click at [707, 114] on select "- Доставка Таксі Гості Сервіс" at bounding box center [950, 117] width 534 height 19
select select "1"
click at [683, 108] on select "- Доставка Таксі Гості Сервіс" at bounding box center [950, 117] width 534 height 19
click at [166, 285] on span "Зберегти і вийти" at bounding box center [173, 279] width 60 height 11
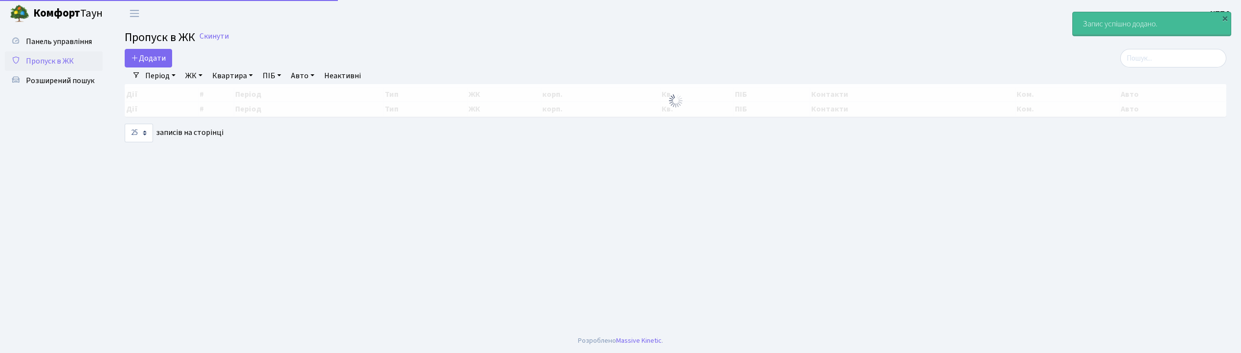
select select "25"
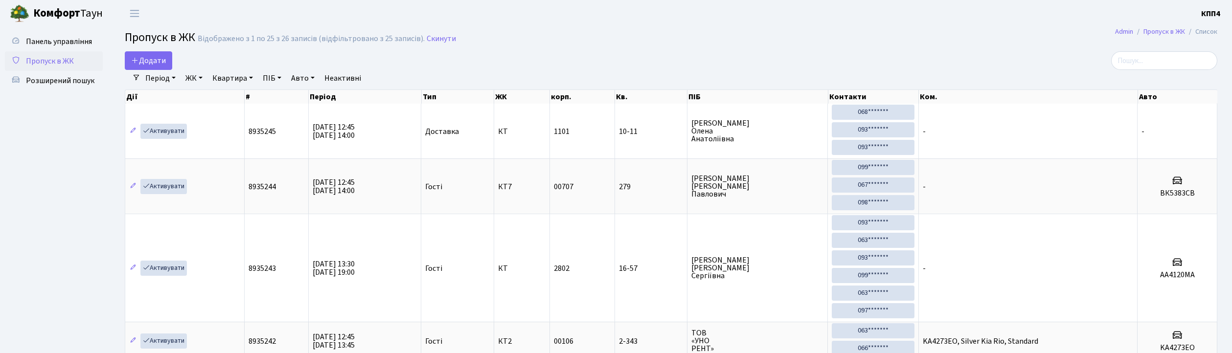
select select "25"
click at [1172, 57] on input "search" at bounding box center [1164, 60] width 106 height 19
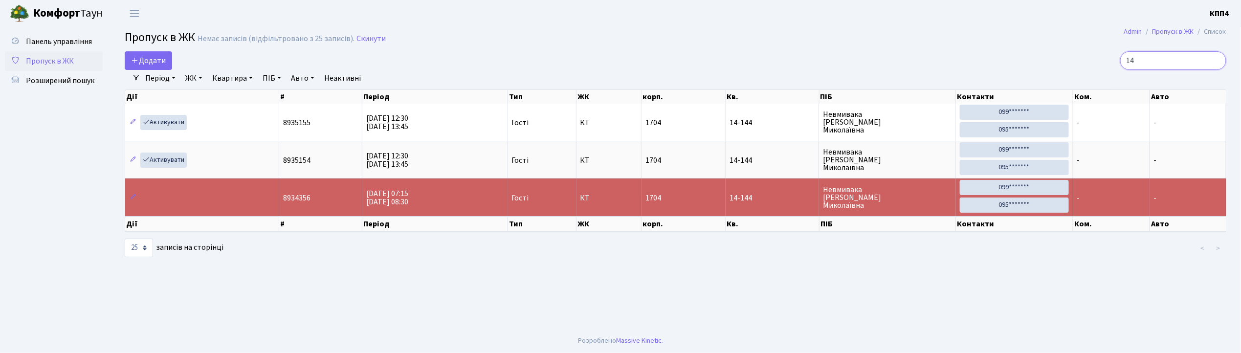
type input "1"
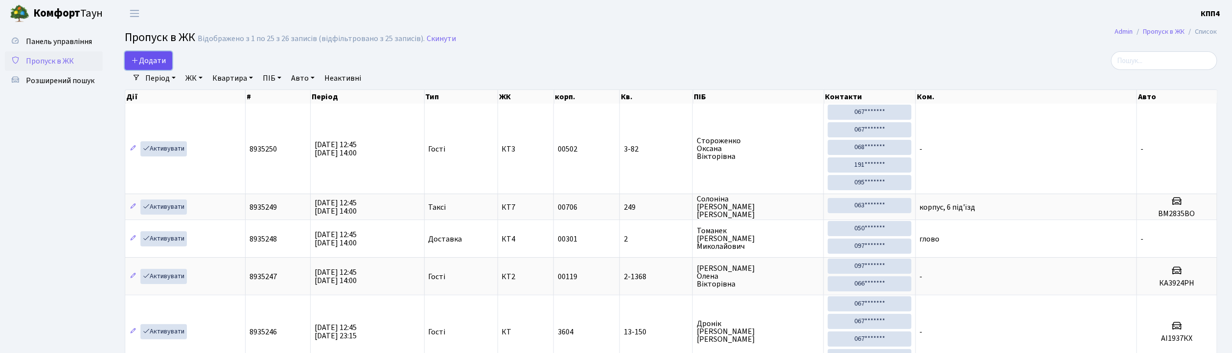
click at [159, 61] on span "Додати" at bounding box center [148, 60] width 35 height 11
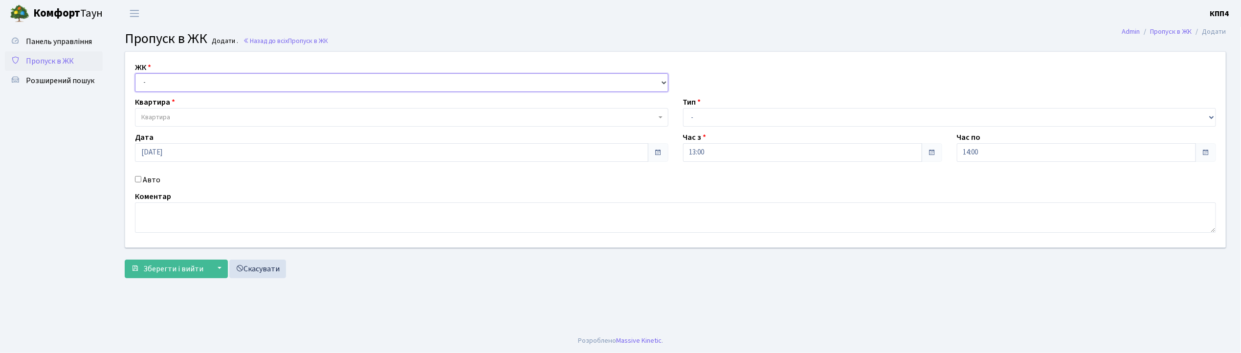
click at [157, 84] on select "- КТ, вул. Регенераторна, 4 КТ2, просп. Соборності, 17 КТ3, вул. Березнева, 16 …" at bounding box center [402, 82] width 534 height 19
select select "271"
click at [135, 73] on select "- КТ, вул. Регенераторна, 4 КТ2, просп. Соборності, 17 КТ3, вул. Березнева, 16 …" at bounding box center [402, 82] width 534 height 19
select select
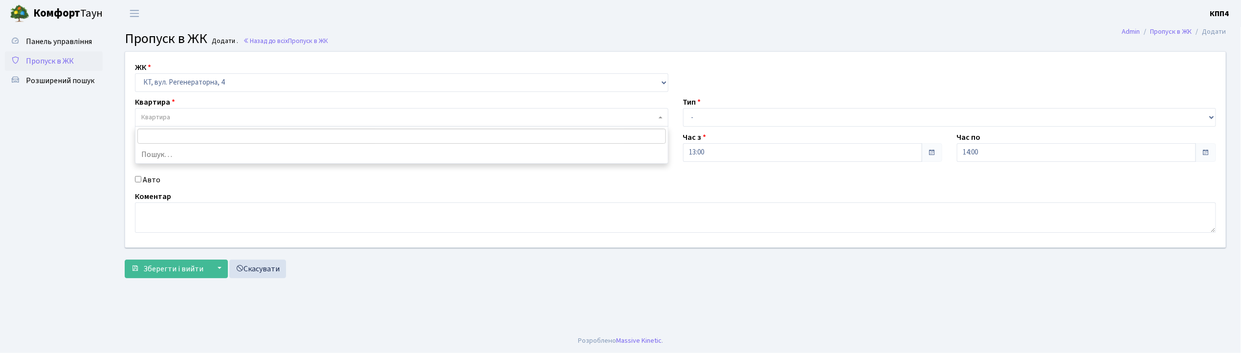
click at [165, 115] on span "Квартира" at bounding box center [155, 117] width 29 height 10
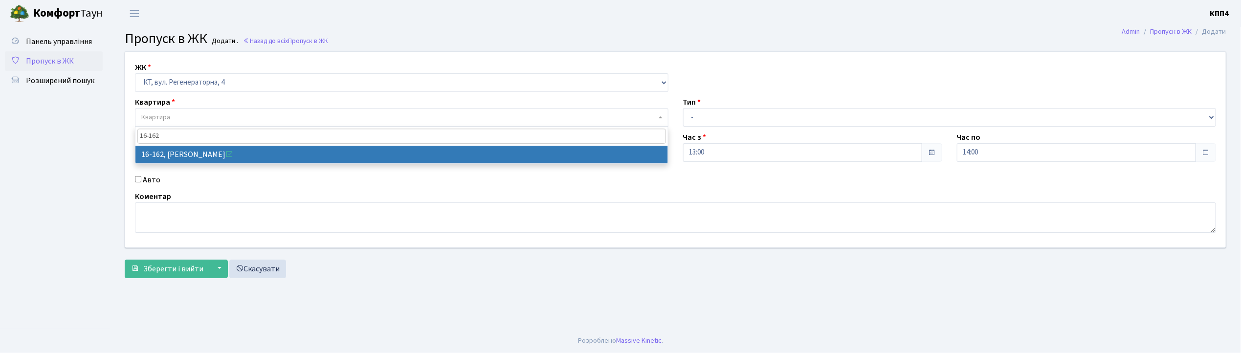
type input "16-162"
select select "8723"
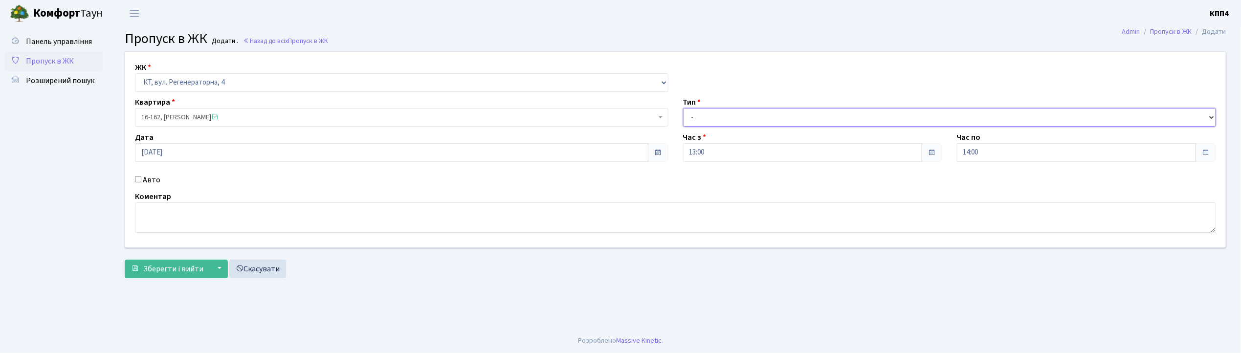
click at [696, 117] on select "- Доставка Таксі Гості Сервіс" at bounding box center [950, 117] width 534 height 19
select select "1"
click at [683, 108] on select "- Доставка Таксі Гості Сервіс" at bounding box center [950, 117] width 534 height 19
click at [159, 226] on textarea at bounding box center [675, 217] width 1081 height 30
click at [167, 267] on span "Зберегти і вийти" at bounding box center [173, 269] width 60 height 11
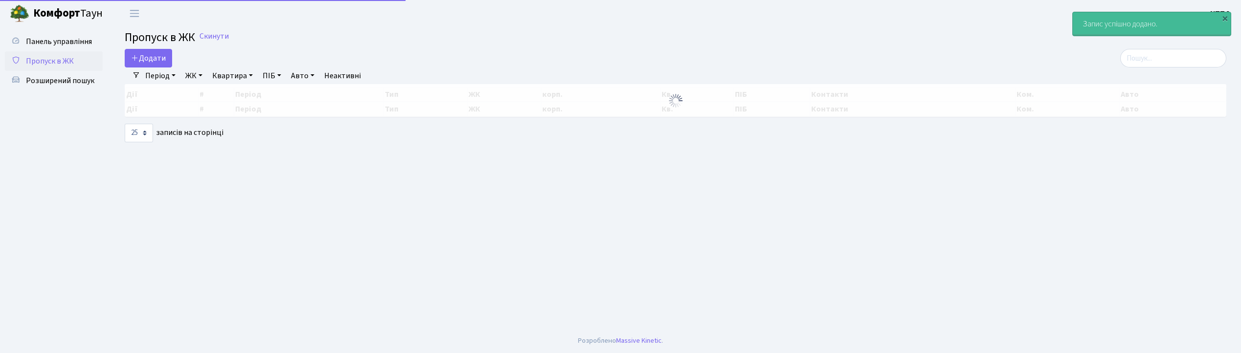
select select "25"
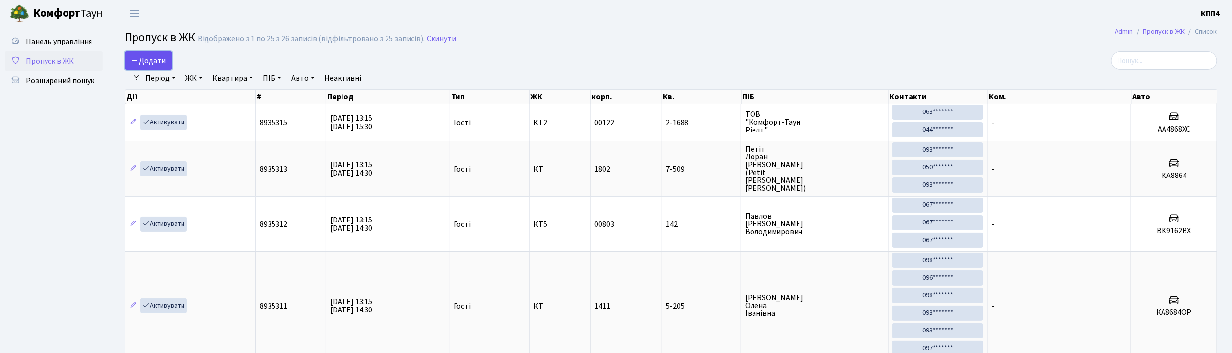
click at [144, 54] on link "Додати" at bounding box center [148, 60] width 47 height 19
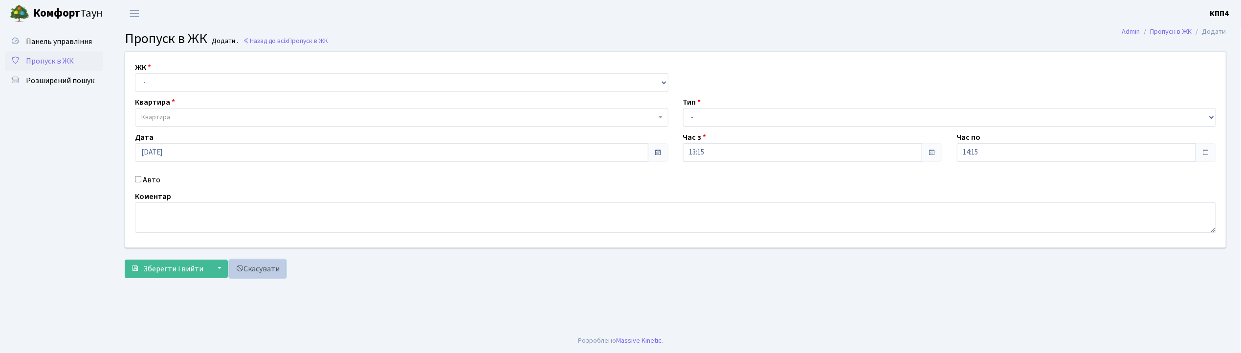
click at [272, 274] on link "Скасувати" at bounding box center [257, 269] width 57 height 19
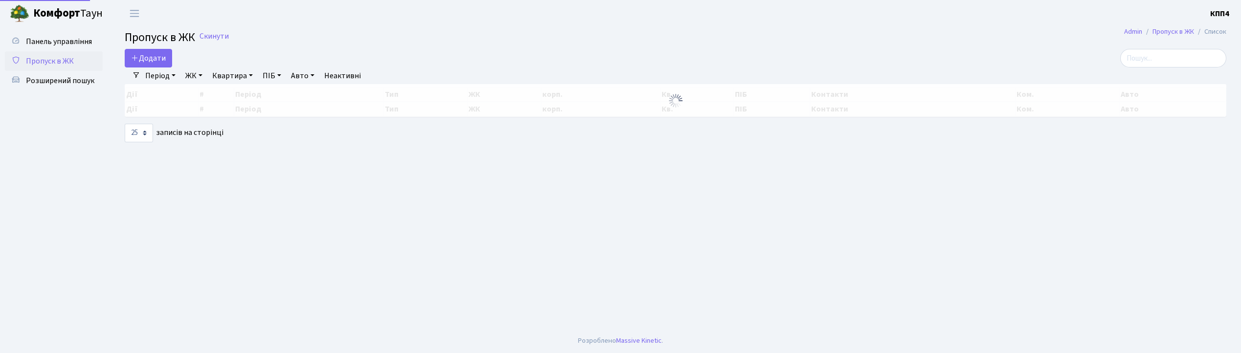
select select "25"
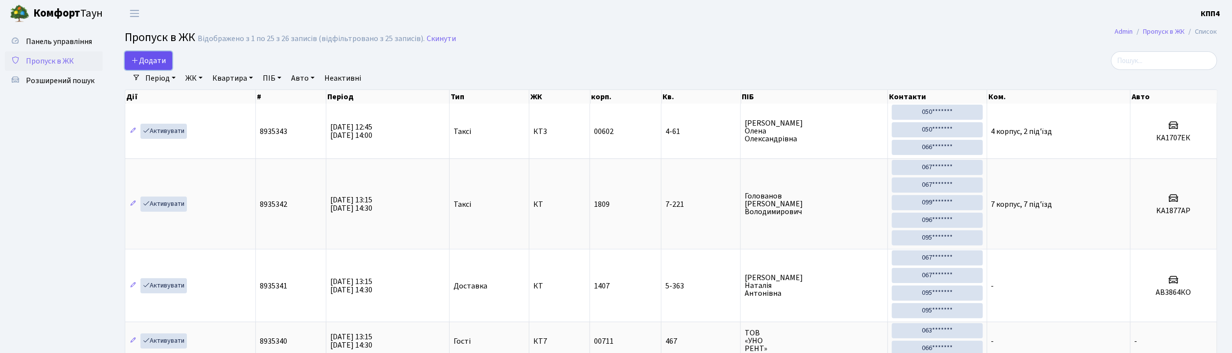
click at [159, 61] on span "Додати" at bounding box center [148, 60] width 35 height 11
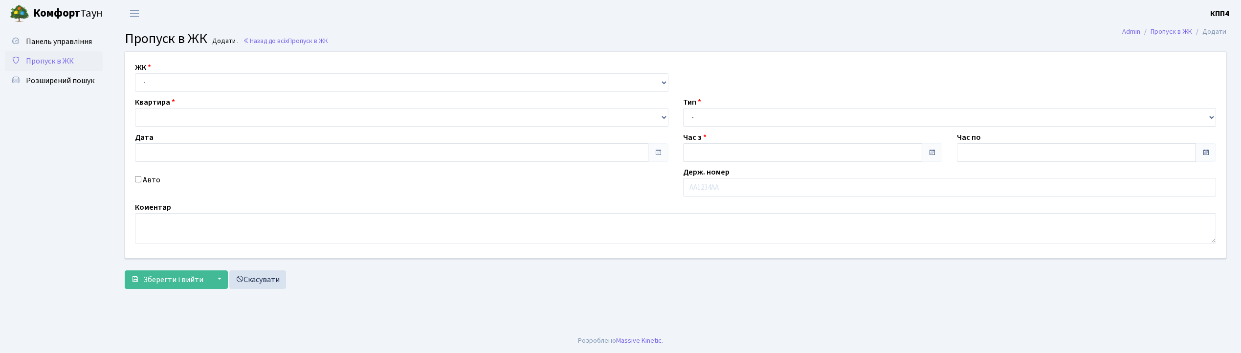
type input "[DATE]"
type input "13:15"
type input "14:30"
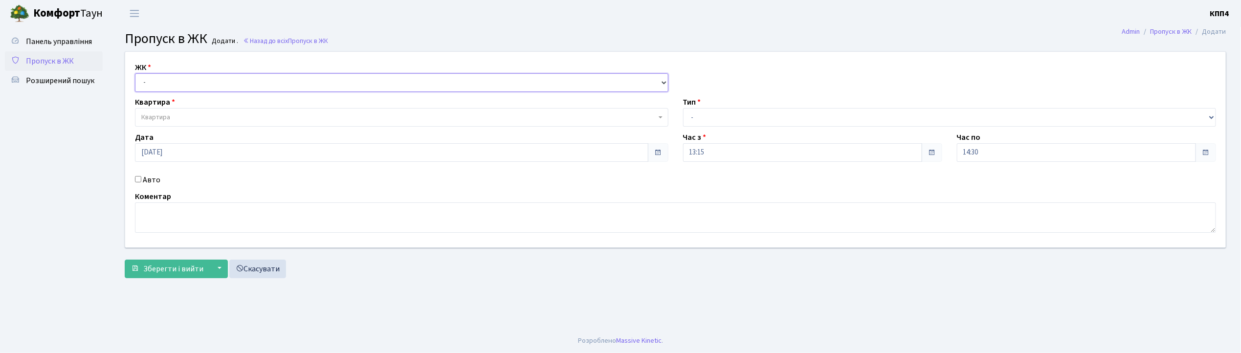
click at [155, 84] on select "- КТ, вул. Регенераторна, 4 КТ2, просп. Соборності, 17 КТ3, вул. Березнева, 16 …" at bounding box center [402, 82] width 534 height 19
select select "271"
click at [135, 73] on select "- КТ, вул. Регенераторна, 4 КТ2, просп. Соборності, 17 КТ3, вул. Березнева, 16 …" at bounding box center [402, 82] width 534 height 19
select select
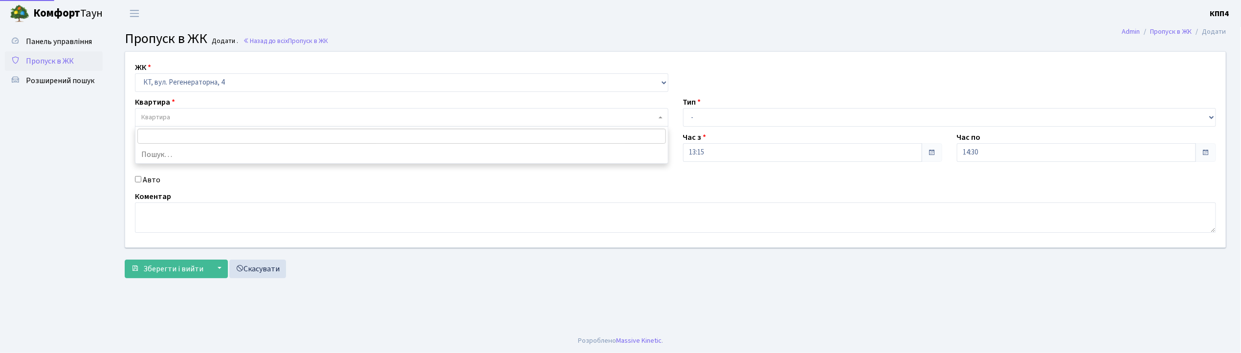
click at [159, 120] on span "Квартира" at bounding box center [155, 117] width 29 height 10
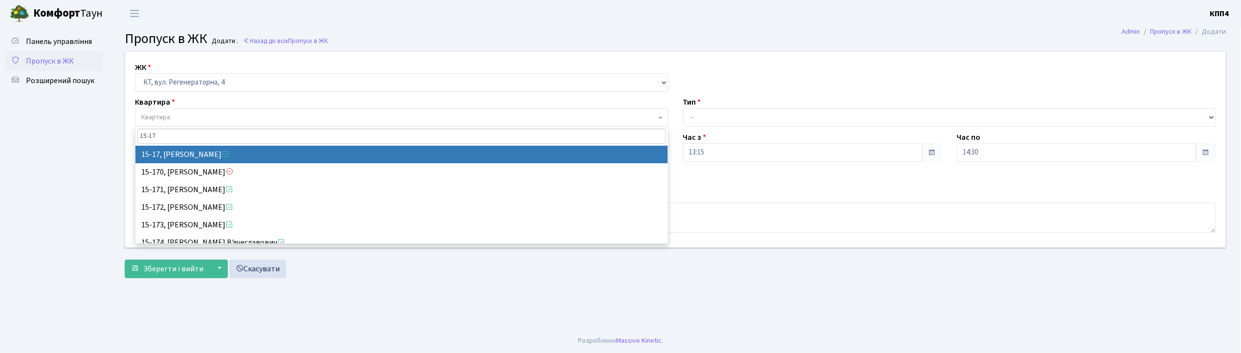
type input "15-17"
select select "8792"
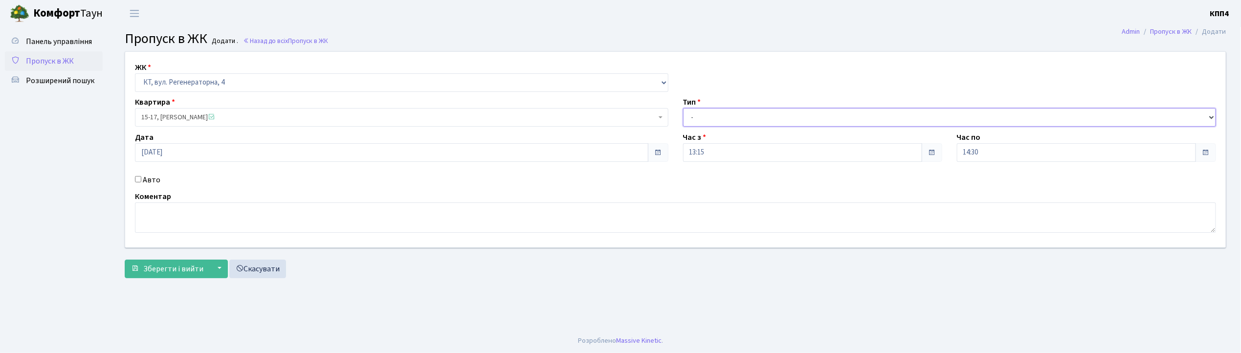
click at [700, 115] on select "- Доставка Таксі Гості Сервіс" at bounding box center [950, 117] width 534 height 19
select select "1"
click at [683, 108] on select "- Доставка Таксі Гості Сервіс" at bounding box center [950, 117] width 534 height 19
click at [175, 264] on span "Зберегти і вийти" at bounding box center [173, 269] width 60 height 11
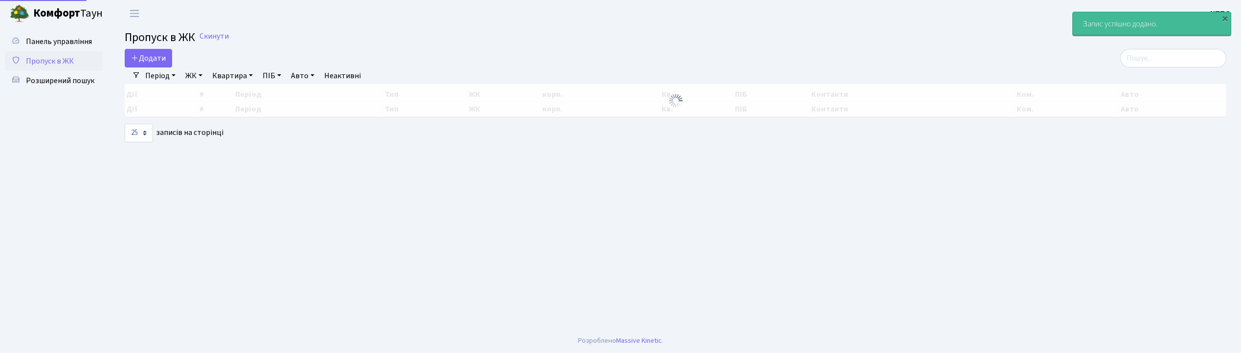
select select "25"
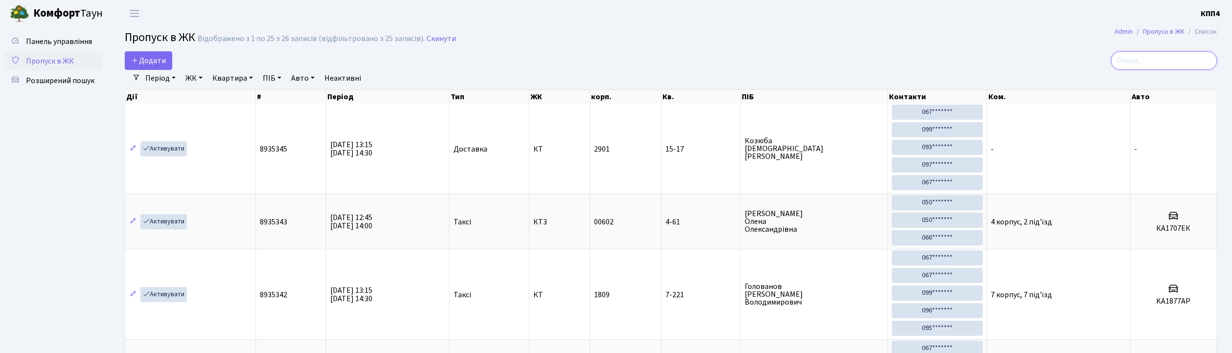
click at [1158, 67] on input "search" at bounding box center [1164, 60] width 106 height 19
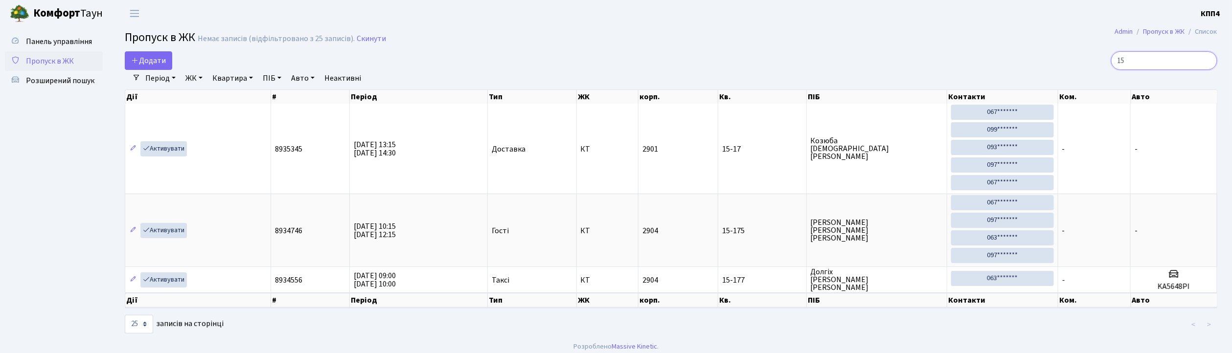
type input "1"
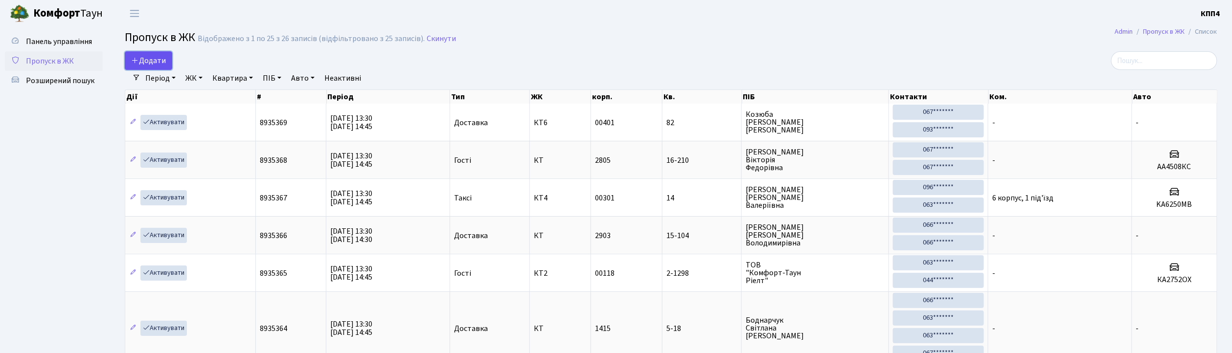
click at [155, 63] on span "Додати" at bounding box center [148, 60] width 35 height 11
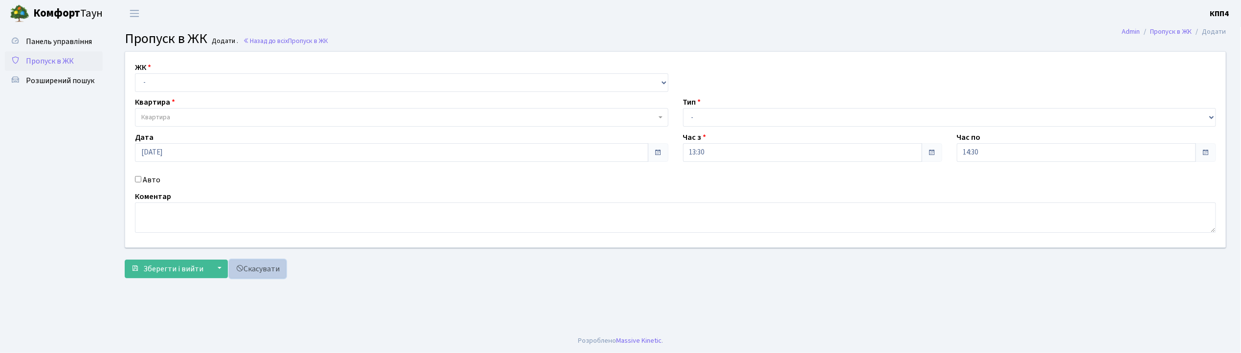
click at [256, 271] on link "Скасувати" at bounding box center [257, 269] width 57 height 19
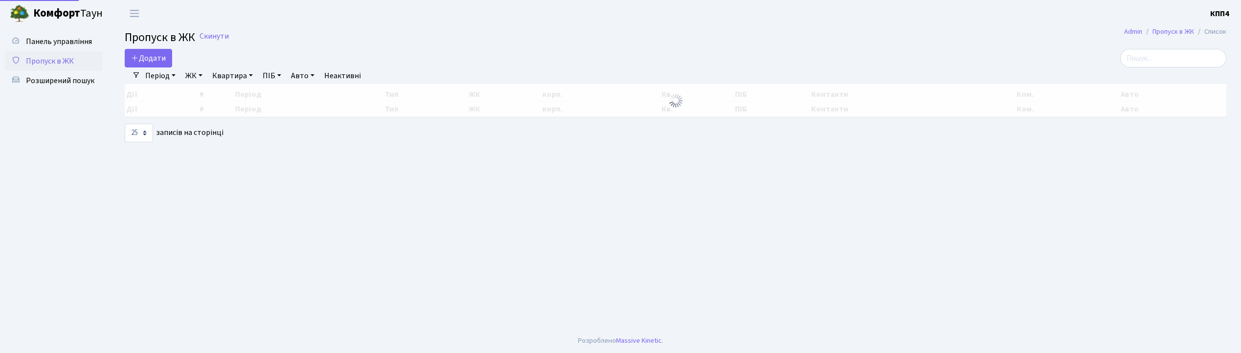
select select "25"
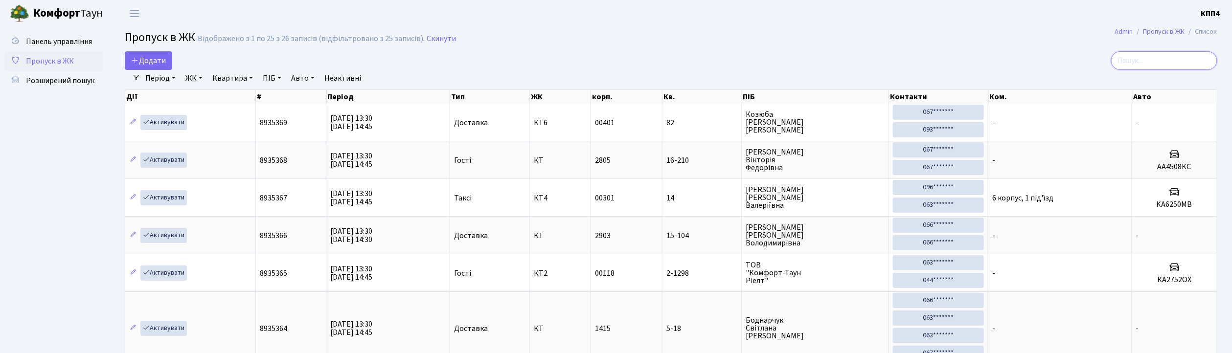
click at [1174, 59] on input "search" at bounding box center [1164, 60] width 106 height 19
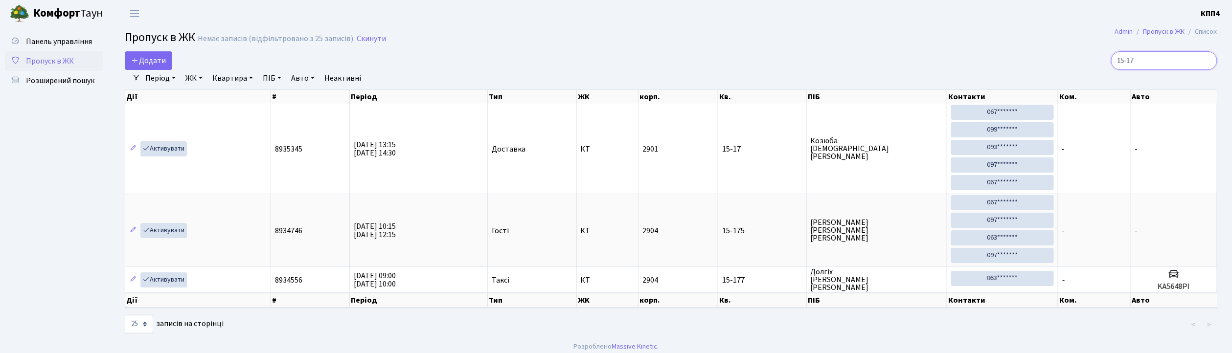
type input "15-17"
click at [159, 64] on span "Додати" at bounding box center [148, 60] width 35 height 11
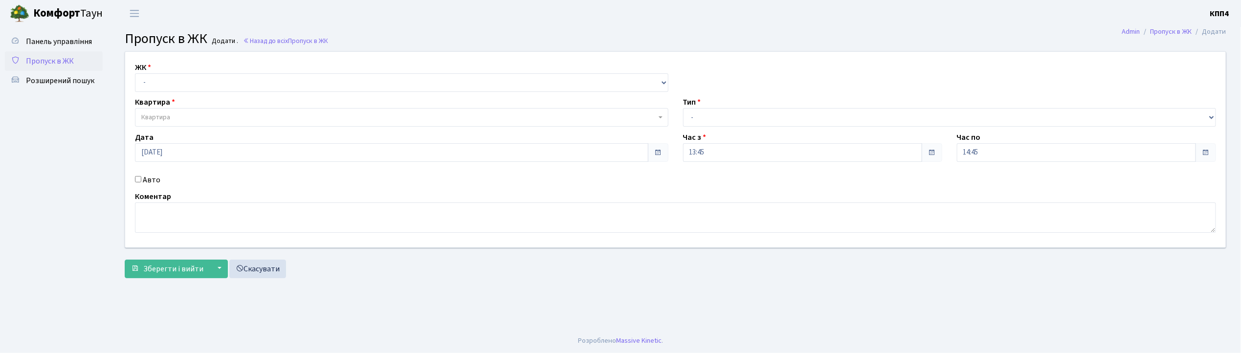
click at [138, 176] on input "Авто" at bounding box center [138, 179] width 6 height 6
checkbox input "true"
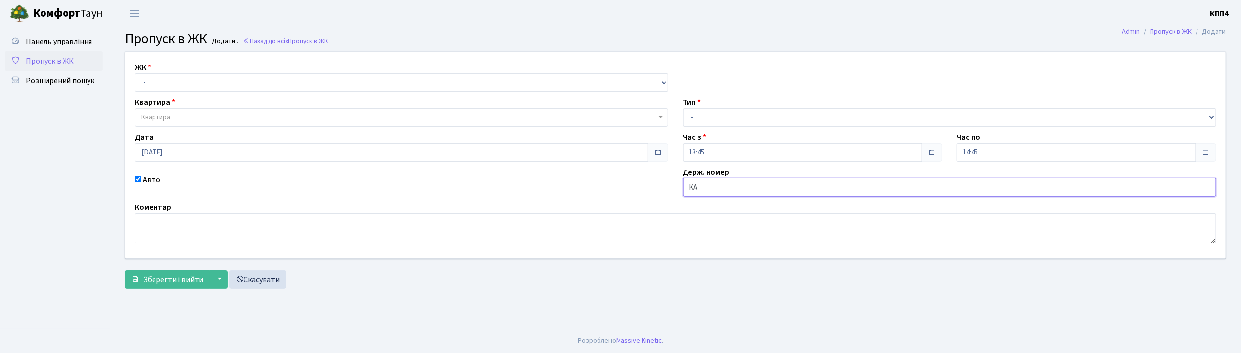
type input "К"
type input "АА7766КХ"
click at [161, 78] on select "- КТ, вул. Регенераторна, 4 КТ2, просп. Соборності, 17 КТ3, вул. Березнева, 16 …" at bounding box center [402, 82] width 534 height 19
select select "271"
click at [135, 73] on select "- КТ, вул. Регенераторна, 4 КТ2, просп. Соборності, 17 КТ3, вул. Березнева, 16 …" at bounding box center [402, 82] width 534 height 19
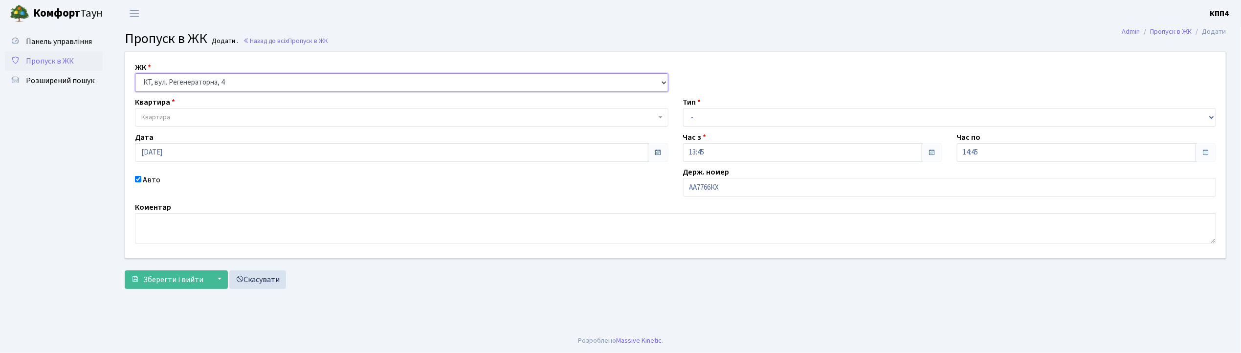
select select
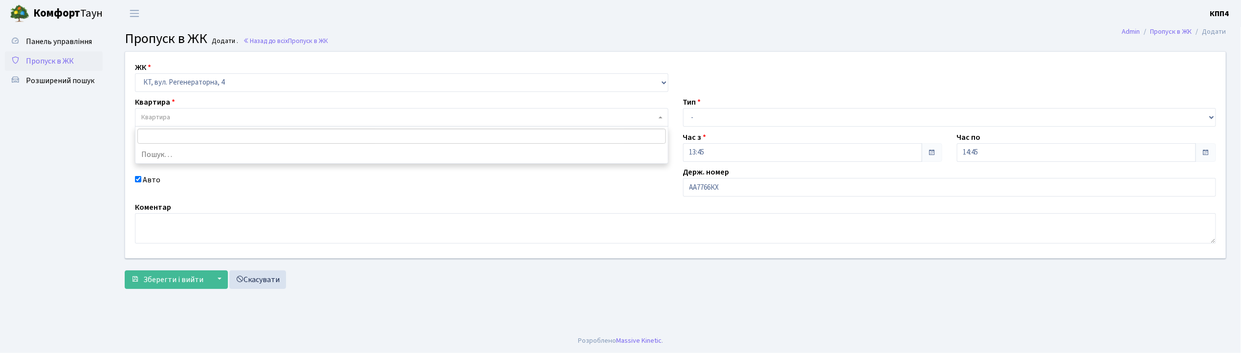
click at [156, 116] on span "Квартира" at bounding box center [155, 117] width 29 height 10
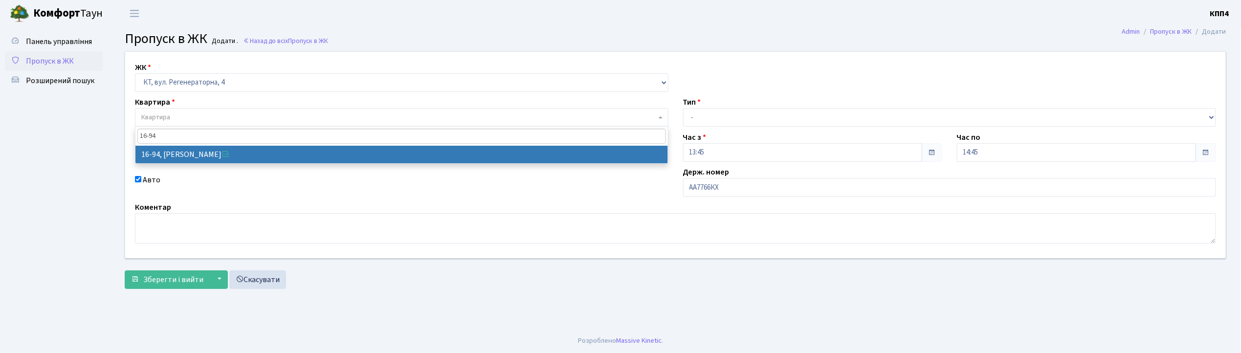
type input "16-94"
select select "8655"
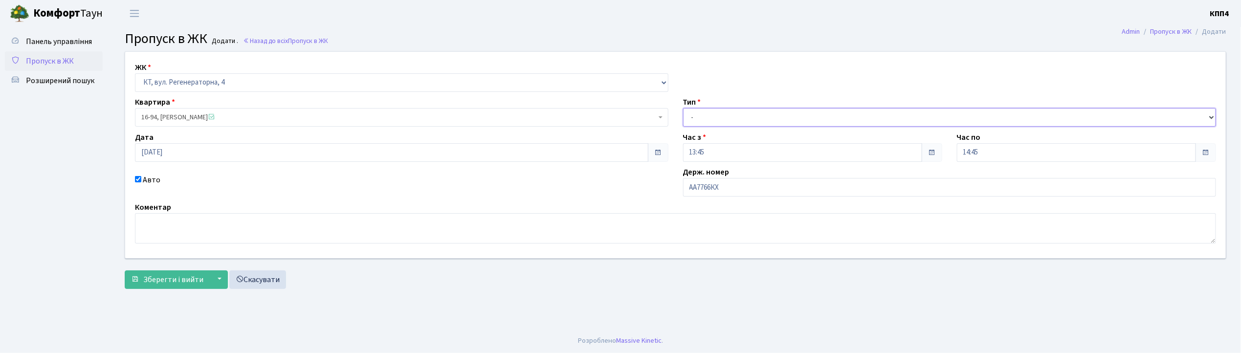
click at [725, 120] on select "- Доставка Таксі Гості Сервіс" at bounding box center [950, 117] width 534 height 19
select select "2"
click at [683, 108] on select "- Доставка Таксі Гості Сервіс" at bounding box center [950, 117] width 534 height 19
click at [177, 278] on span "Зберегти і вийти" at bounding box center [173, 279] width 60 height 11
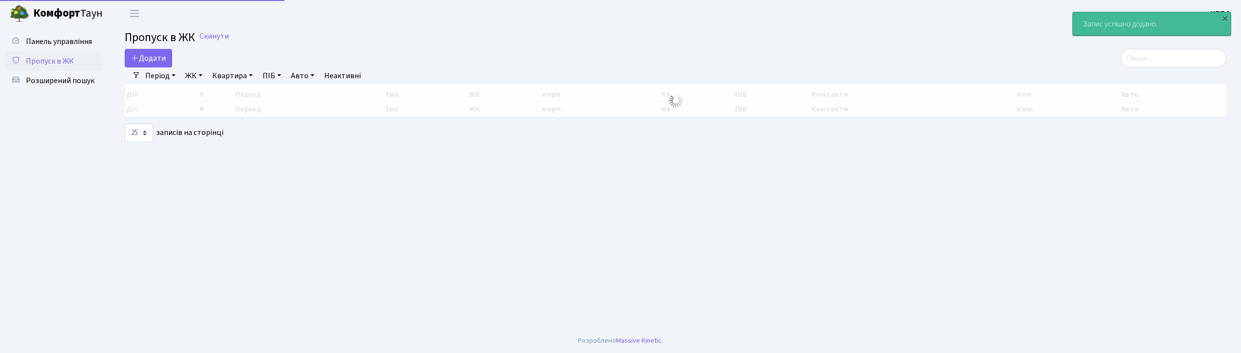
select select "25"
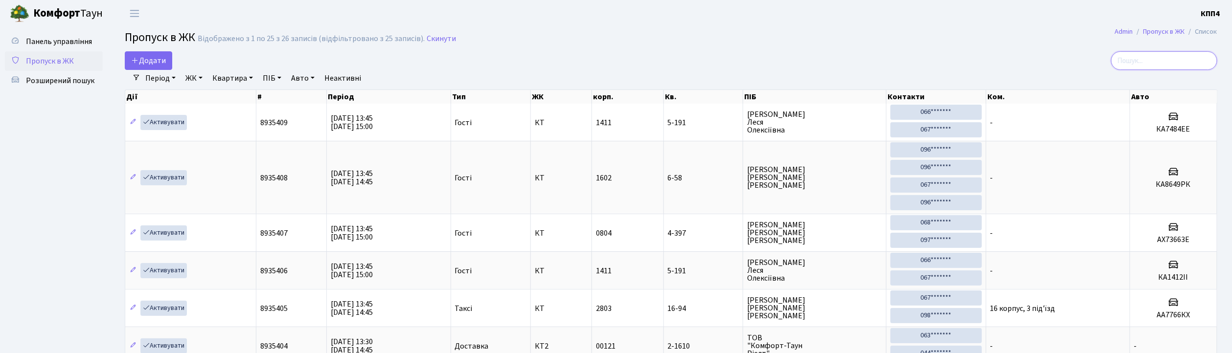
click at [1154, 67] on input "search" at bounding box center [1164, 60] width 106 height 19
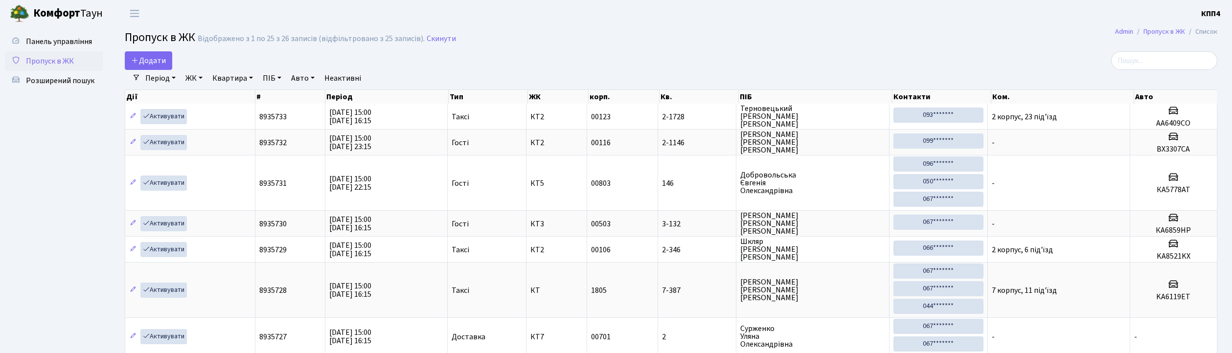
select select "25"
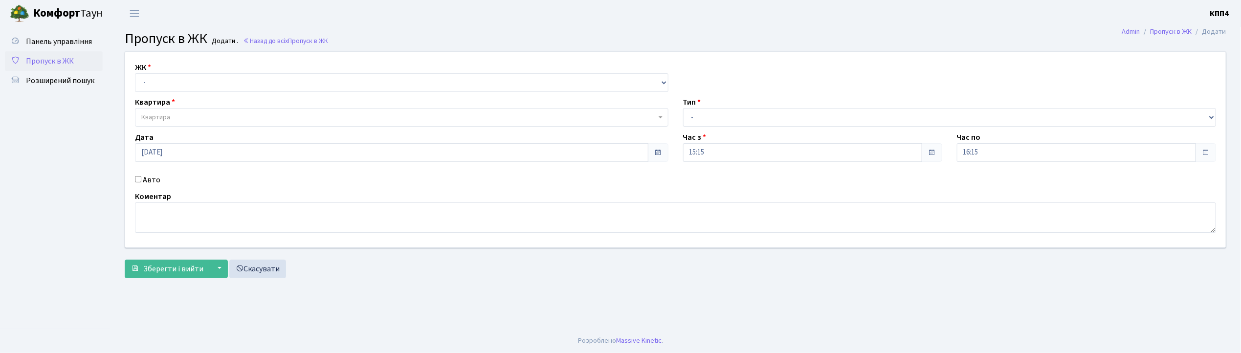
click at [139, 178] on input "Авто" at bounding box center [138, 179] width 6 height 6
checkbox input "true"
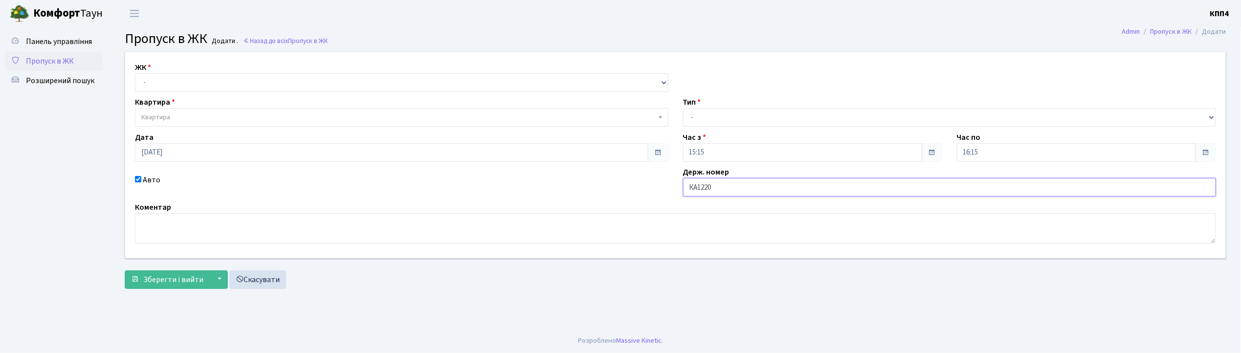
type input "КА1220РН"
click at [159, 84] on select "- КТ, вул. Регенераторна, 4 КТ2, просп. [STREET_ADDRESS] [STREET_ADDRESS] [PERS…" at bounding box center [402, 82] width 534 height 19
select select "271"
click at [135, 73] on select "- КТ, вул. Регенераторна, 4 КТ2, просп. [STREET_ADDRESS] [STREET_ADDRESS] [PERS…" at bounding box center [402, 82] width 534 height 19
select select
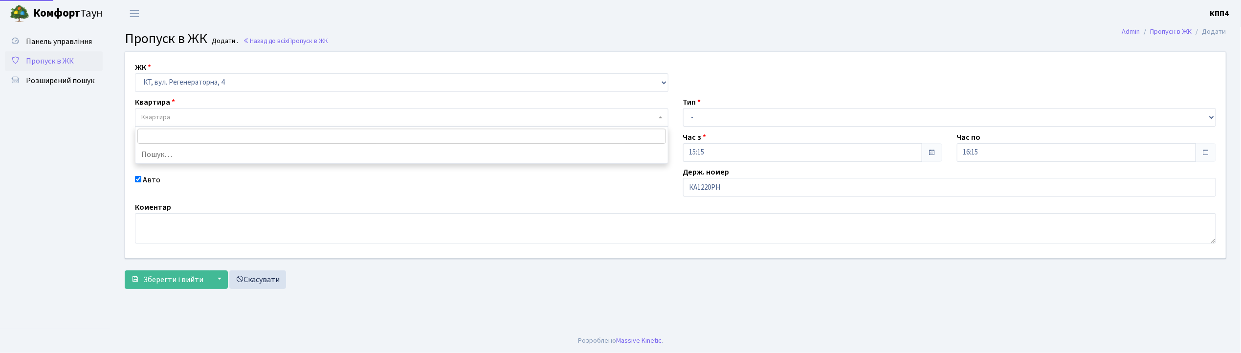
click at [169, 114] on span "Квартира" at bounding box center [155, 117] width 29 height 10
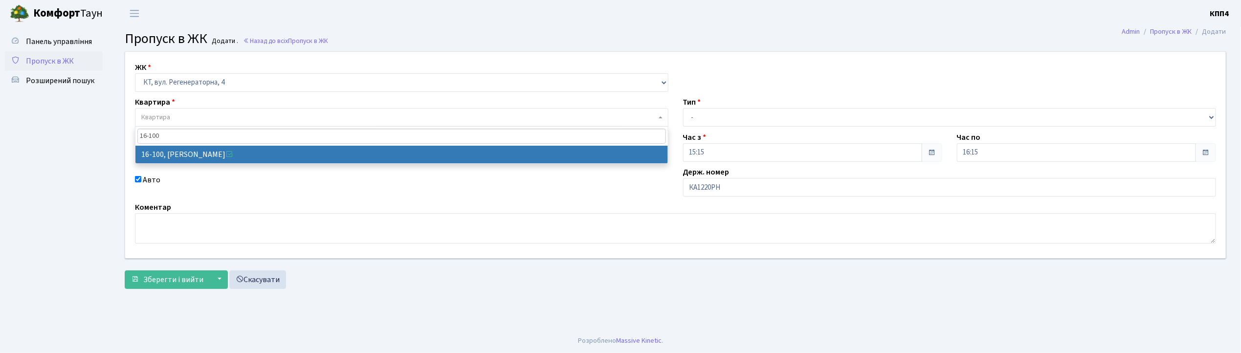
type input "16-100"
select select "8661"
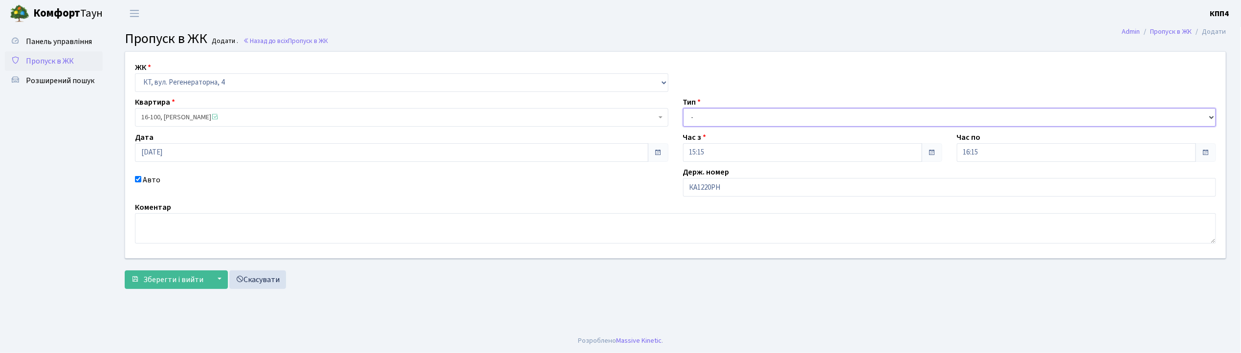
click at [720, 122] on select "- Доставка Таксі Гості Сервіс" at bounding box center [950, 117] width 534 height 19
select select "3"
click at [683, 108] on select "- Доставка Таксі Гості Сервіс" at bounding box center [950, 117] width 534 height 19
click at [157, 273] on button "Зберегти і вийти" at bounding box center [167, 279] width 85 height 19
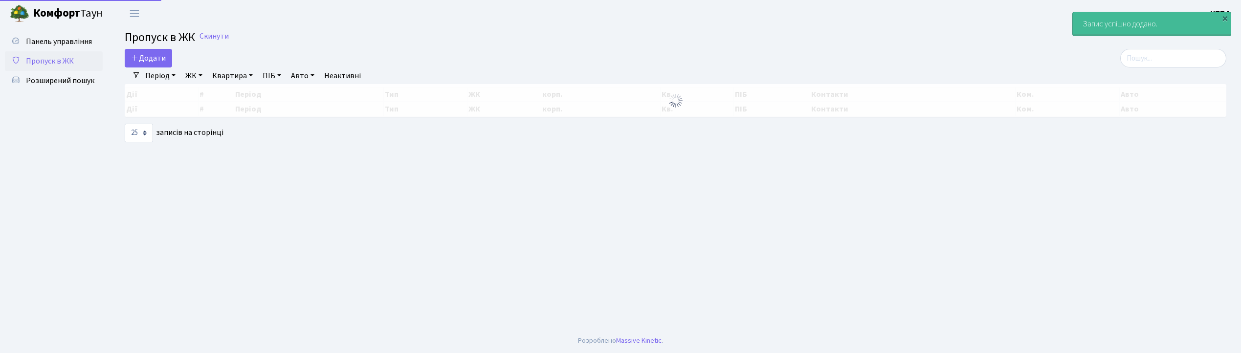
select select "25"
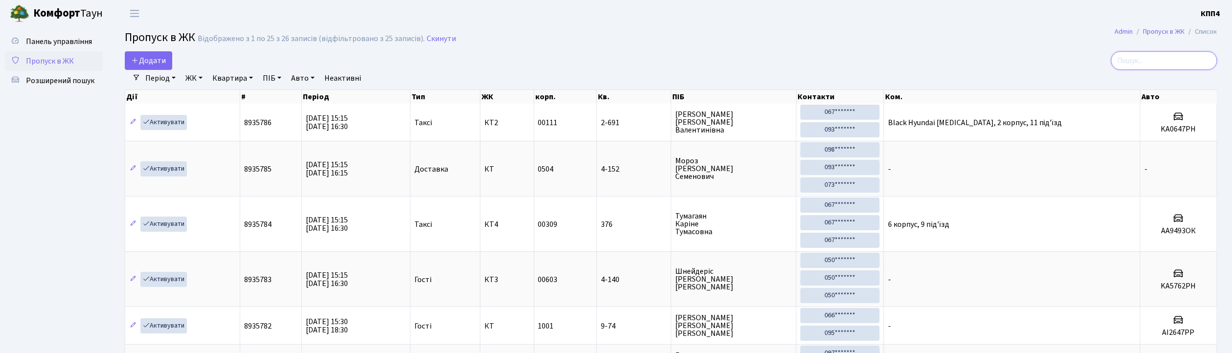
click at [1187, 62] on input "search" at bounding box center [1164, 60] width 106 height 19
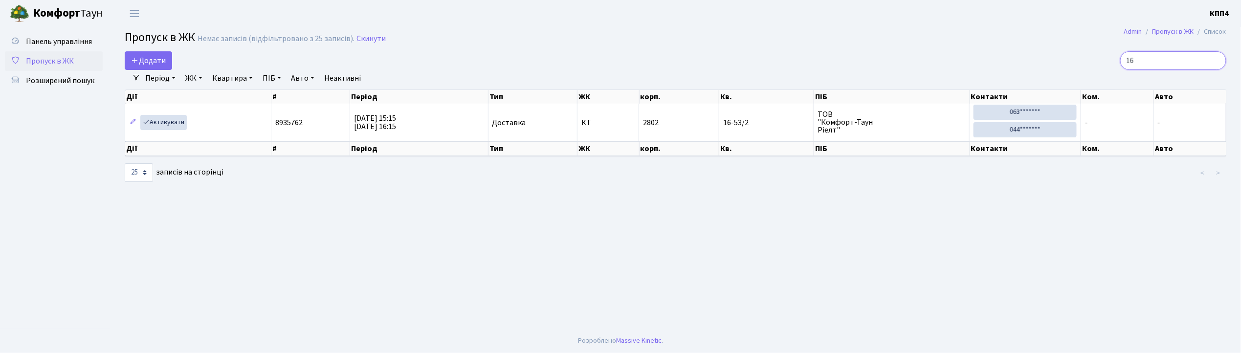
type input "1"
